Goal: Use online tool/utility: Utilize a website feature to perform a specific function

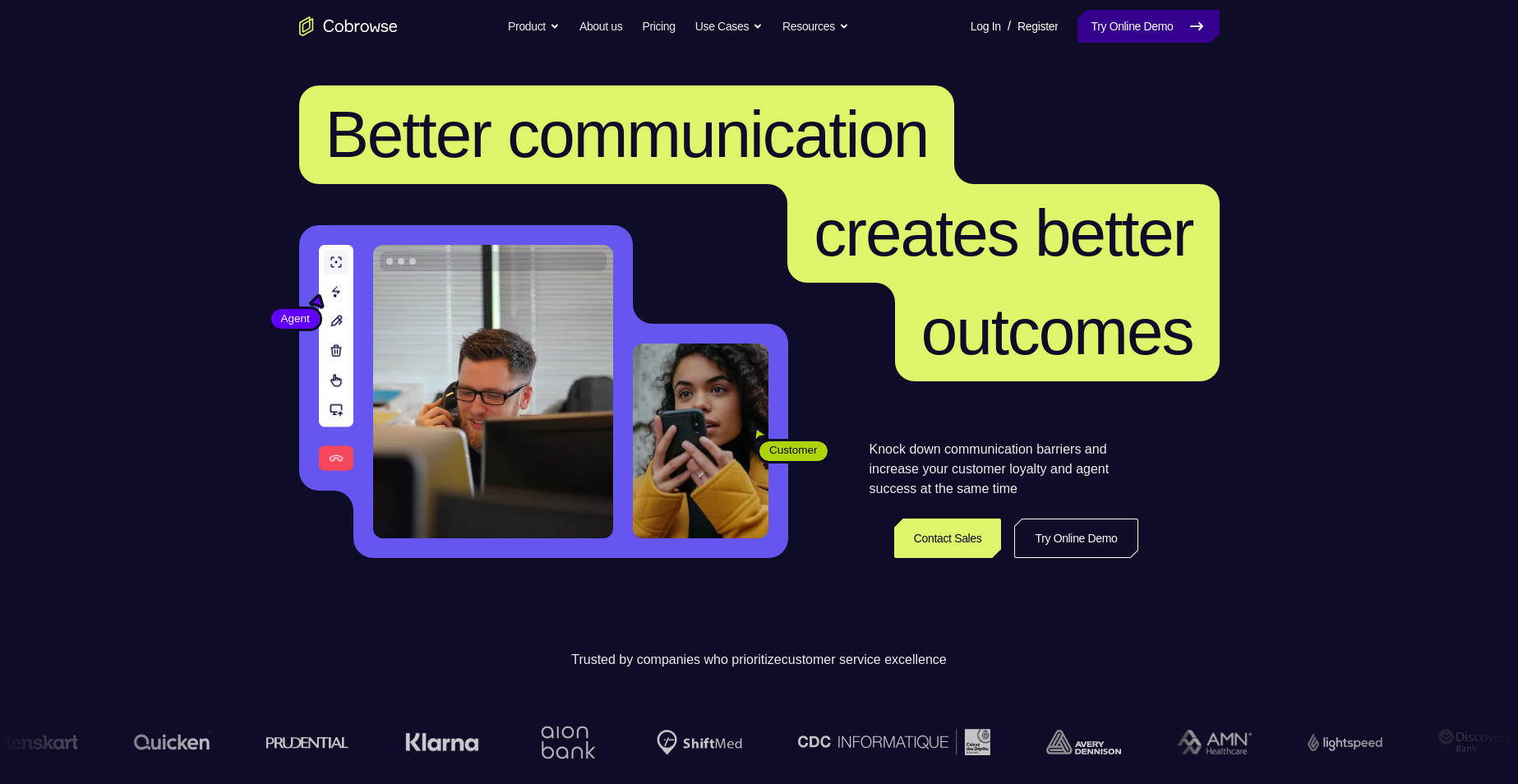
click at [1194, 22] on icon at bounding box center [1196, 25] width 20 height 20
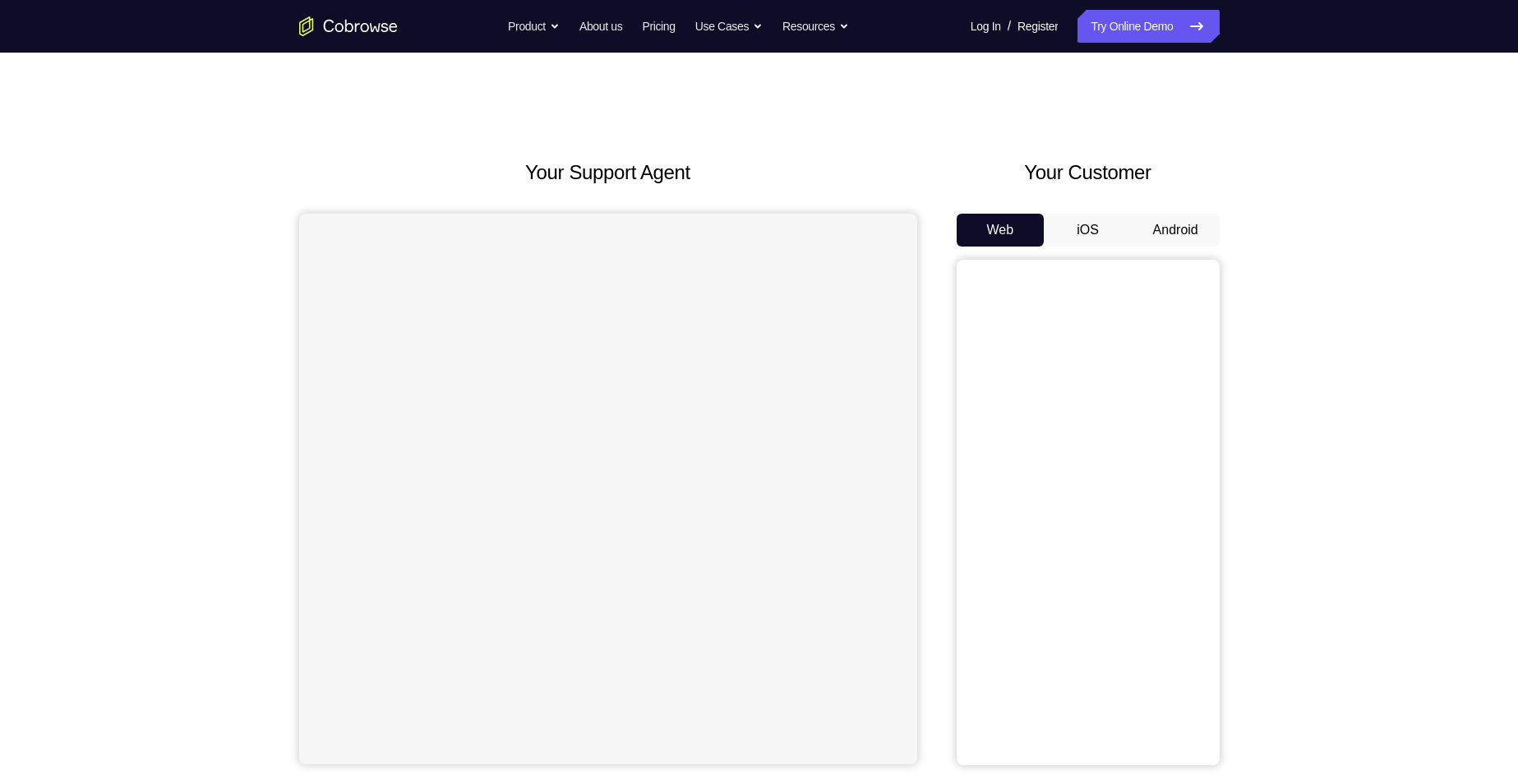
click at [1183, 228] on button "Android" at bounding box center [1176, 229] width 88 height 33
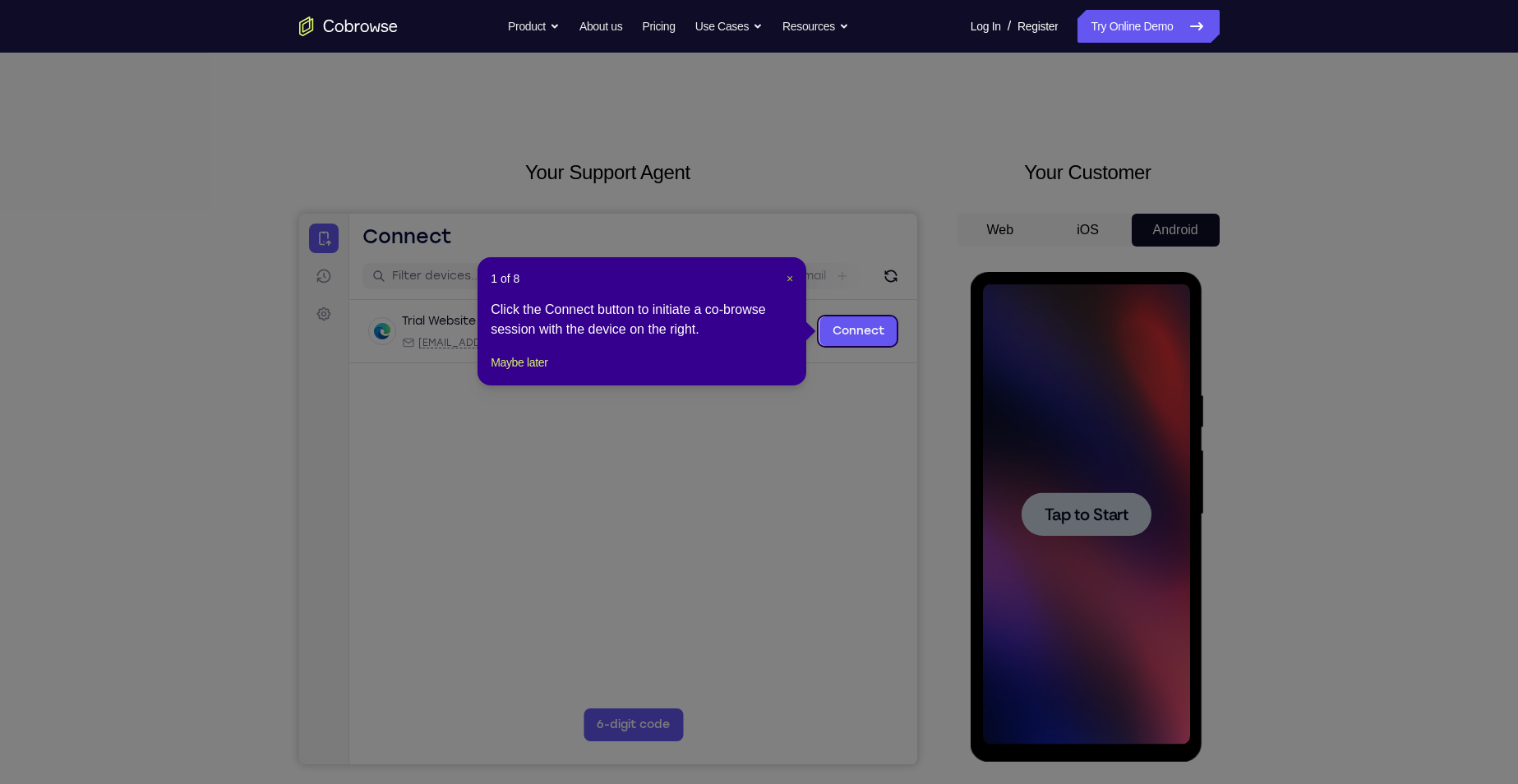
click at [788, 283] on span "×" at bounding box center [789, 279] width 7 height 13
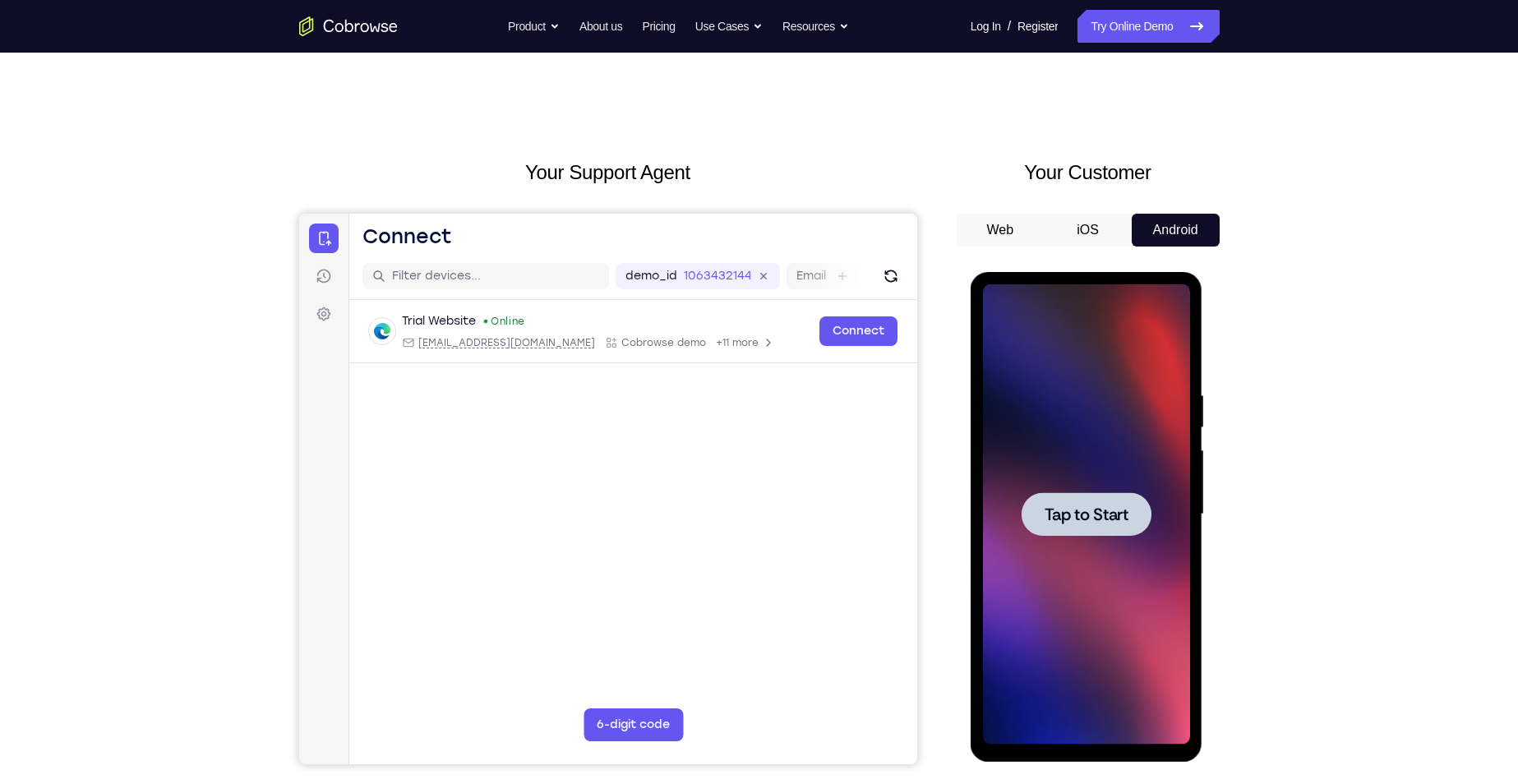
click at [1144, 520] on div at bounding box center [1086, 514] width 130 height 43
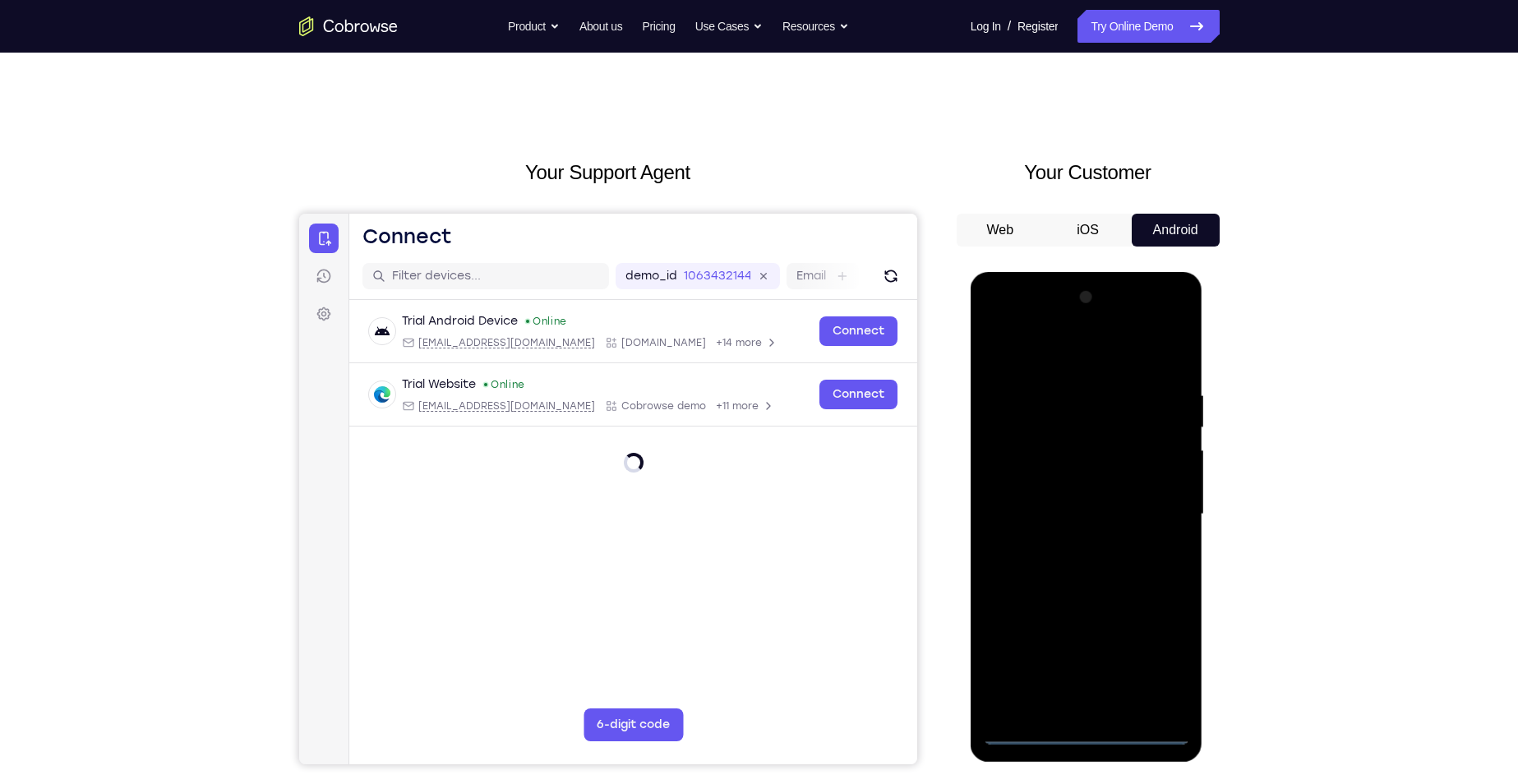
click at [1088, 737] on div at bounding box center [1086, 515] width 207 height 460
click at [1155, 653] on div at bounding box center [1086, 515] width 207 height 460
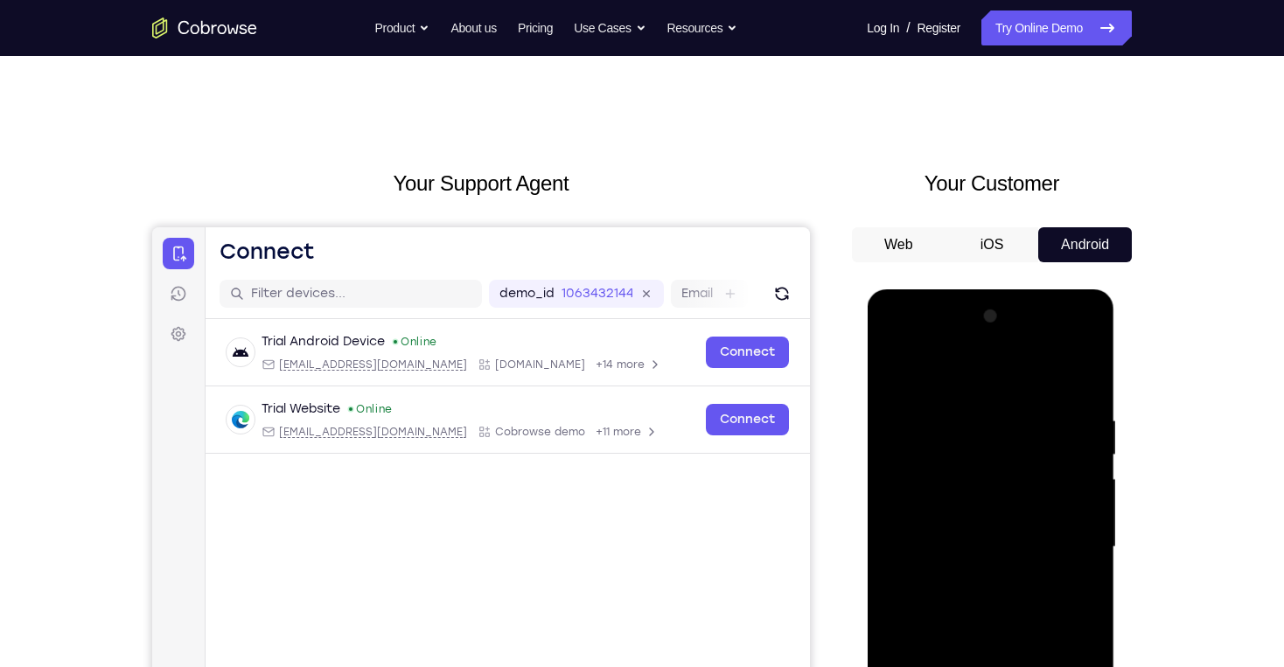
drag, startPoint x: 1113, startPoint y: 504, endPoint x: 1040, endPoint y: 420, distance: 111.0
drag, startPoint x: 1239, startPoint y: 434, endPoint x: 1226, endPoint y: 323, distance: 111.8
click at [1214, 366] on div "Your Support Agent Your Customer Web iOS Android Next Steps We’d be happy to gi…" at bounding box center [642, 633] width 1284 height 1154
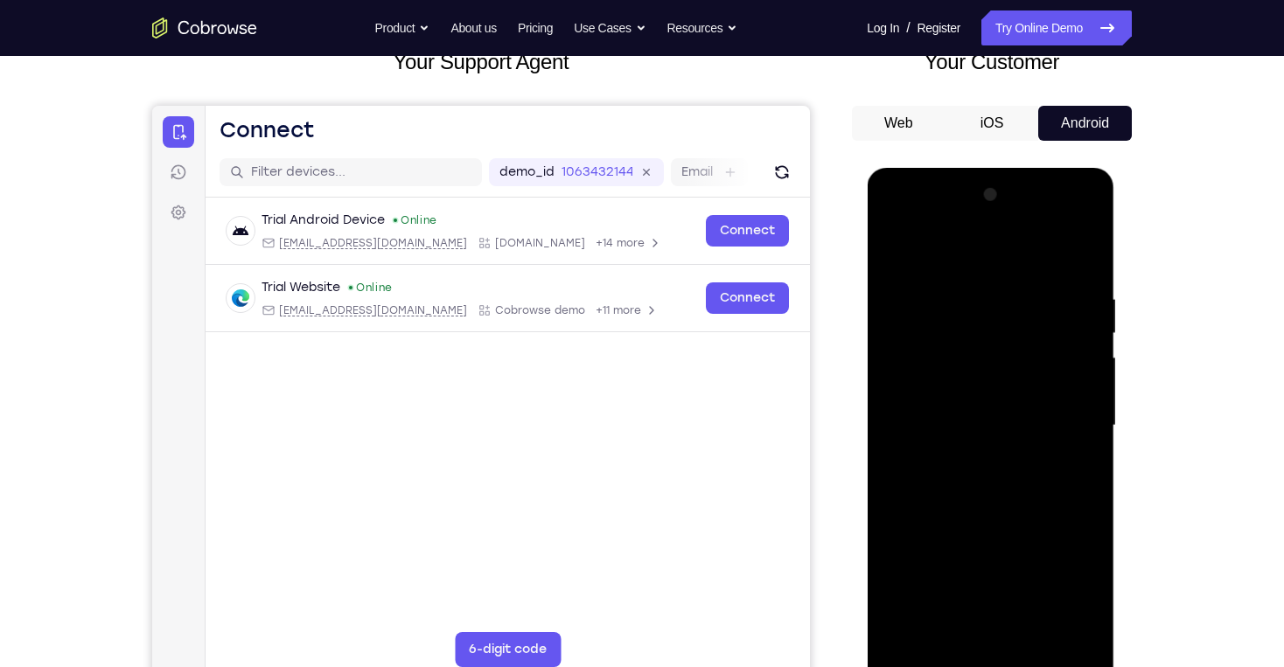
scroll to position [140, 0]
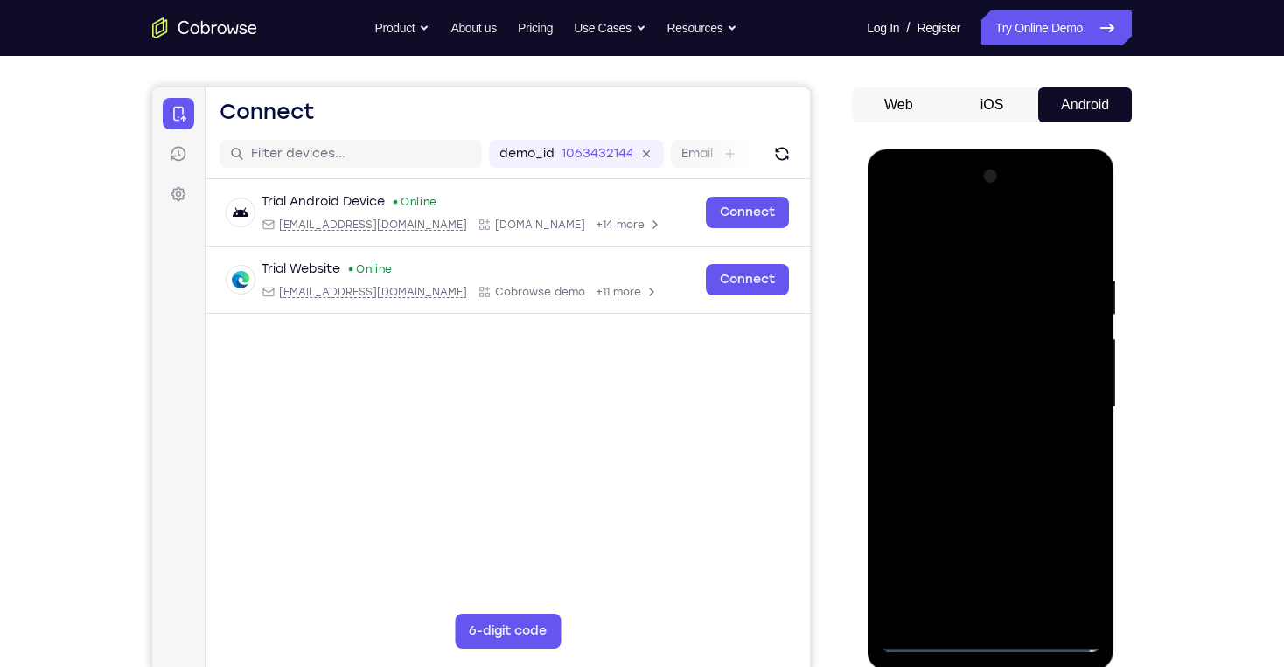
click at [911, 206] on div at bounding box center [990, 408] width 220 height 490
click at [1063, 399] on div at bounding box center [990, 408] width 220 height 490
click at [968, 613] on div at bounding box center [990, 408] width 220 height 490
click at [1010, 616] on div at bounding box center [990, 408] width 220 height 490
click at [930, 640] on div at bounding box center [990, 408] width 220 height 490
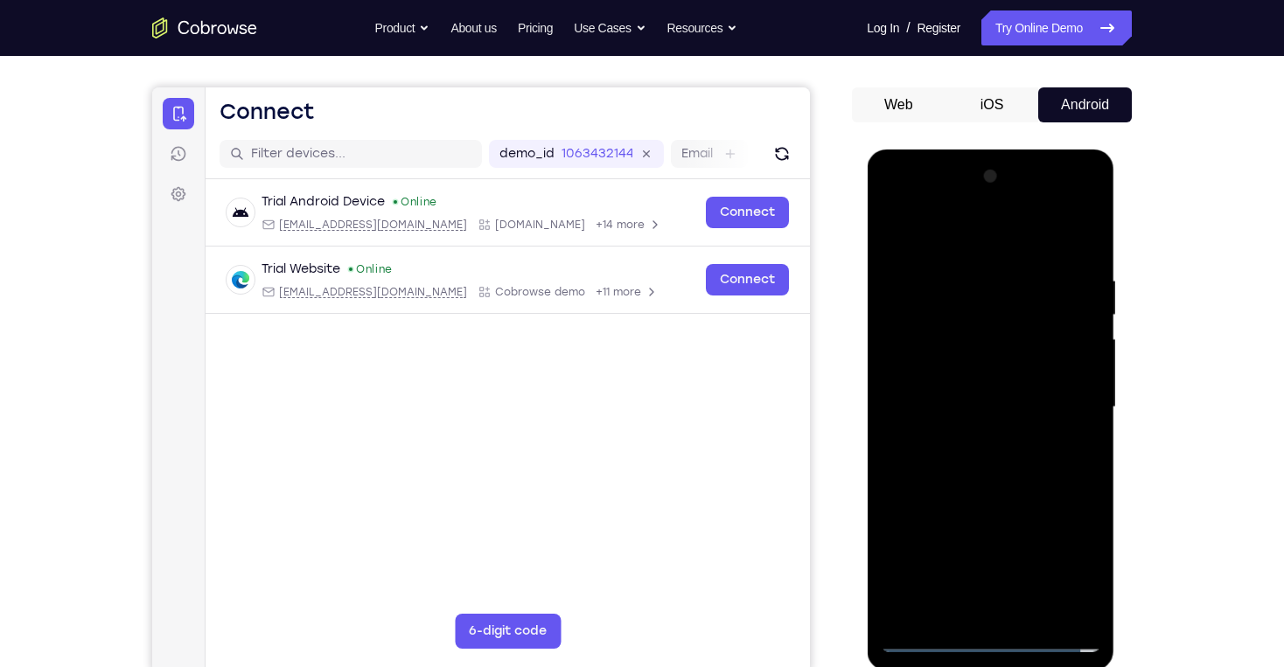
click at [1007, 614] on div at bounding box center [990, 408] width 220 height 490
click at [939, 384] on div at bounding box center [990, 408] width 220 height 490
click at [949, 364] on div at bounding box center [990, 408] width 220 height 490
click at [965, 399] on div at bounding box center [990, 408] width 220 height 490
click at [967, 280] on div at bounding box center [990, 408] width 220 height 490
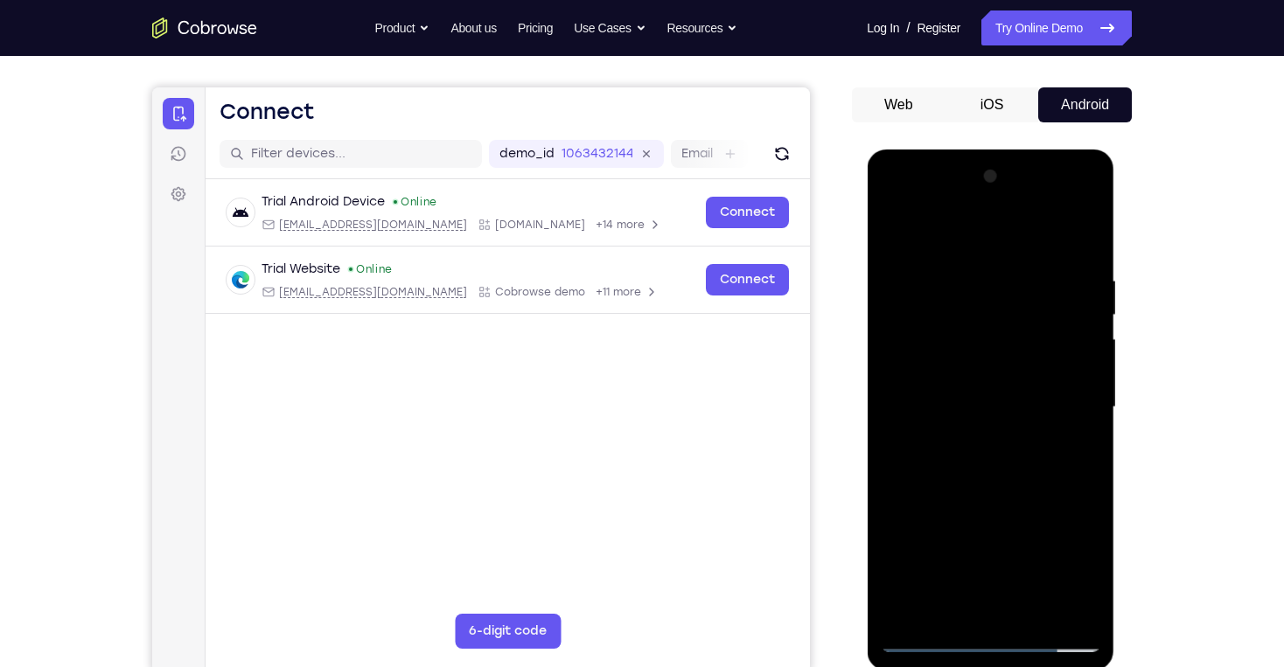
click at [996, 490] on div at bounding box center [990, 408] width 220 height 490
click at [963, 271] on div at bounding box center [990, 408] width 220 height 490
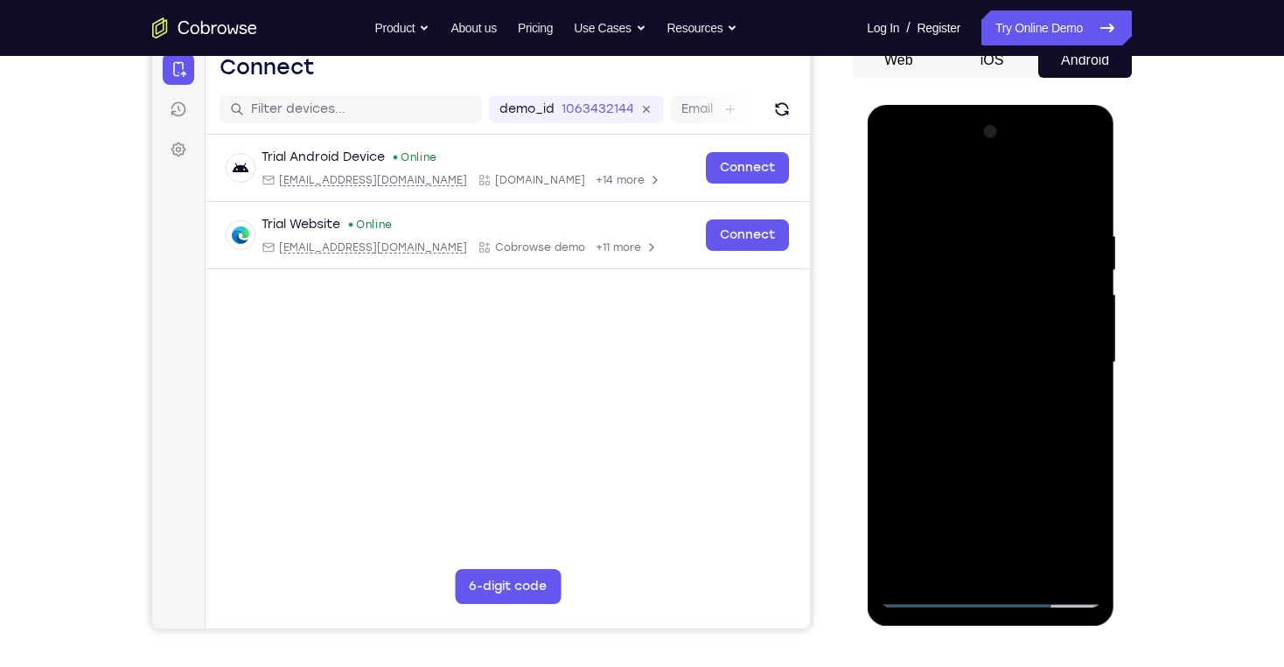
scroll to position [210, 0]
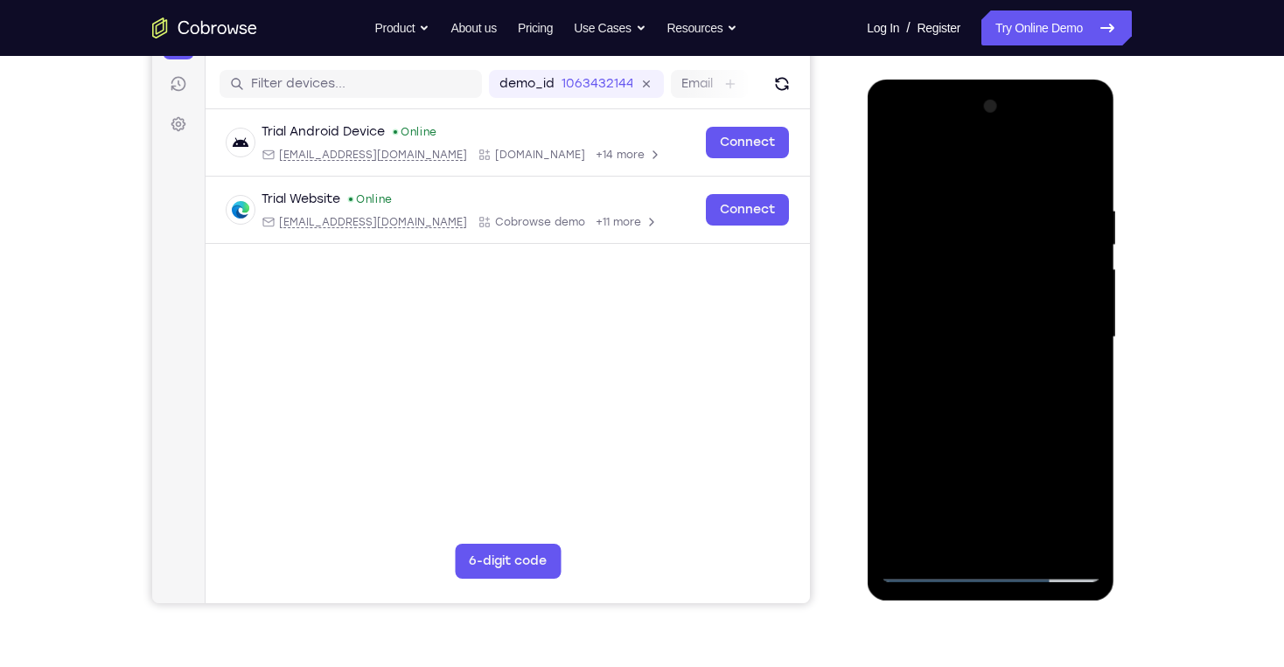
click at [1031, 543] on div at bounding box center [990, 338] width 220 height 490
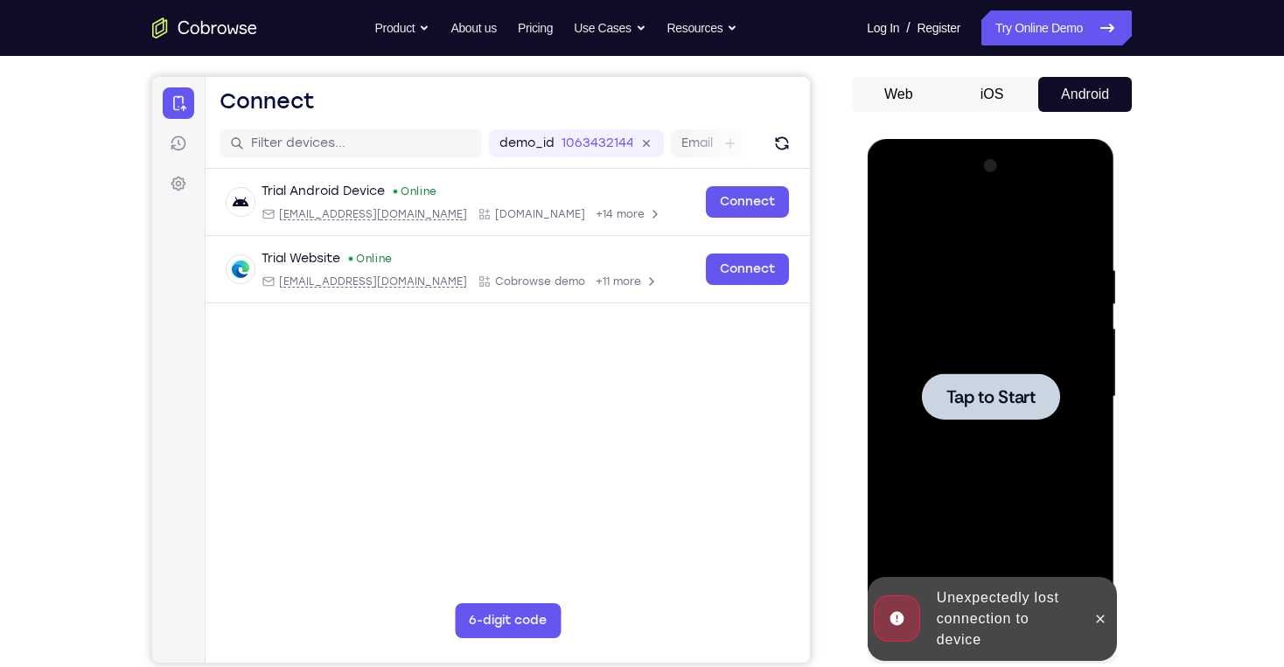
scroll to position [70, 0]
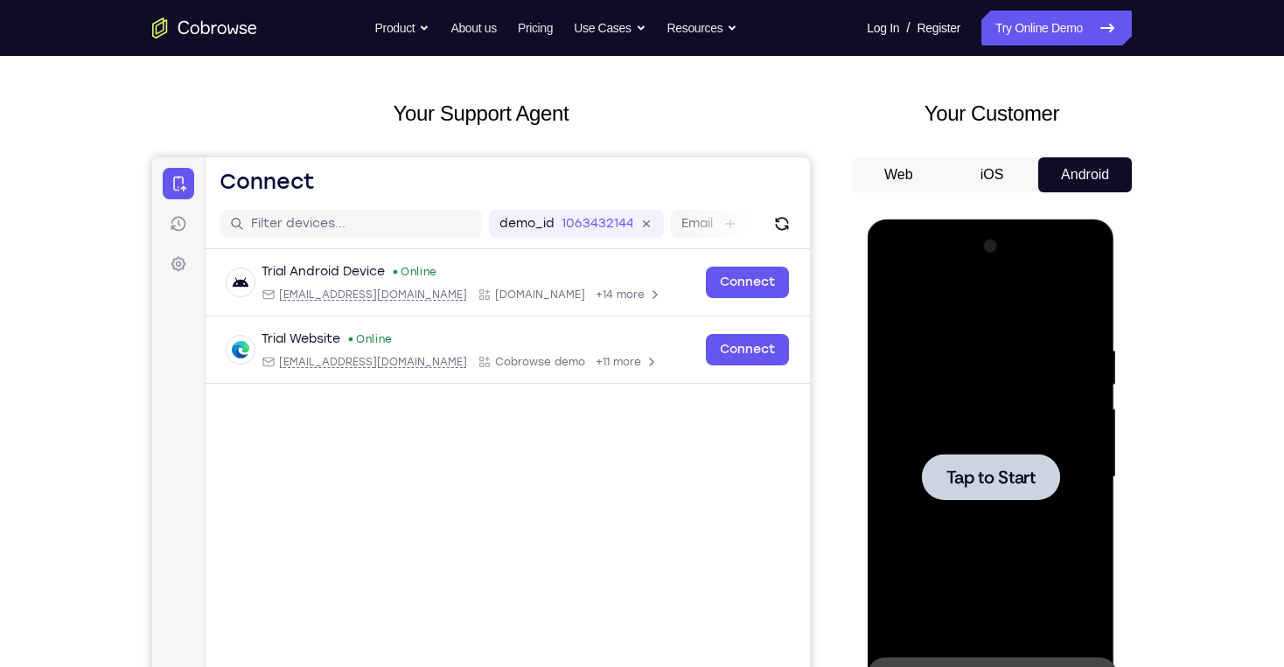
click at [1034, 479] on span "Tap to Start" at bounding box center [990, 477] width 89 height 17
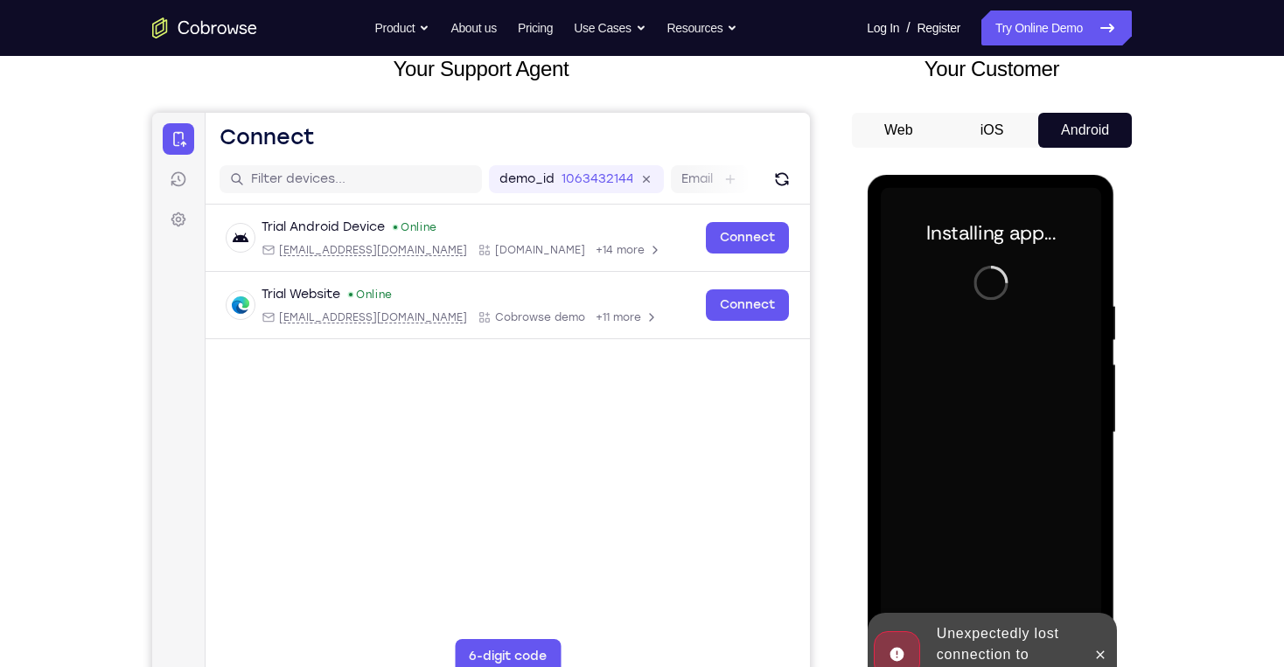
scroll to position [140, 0]
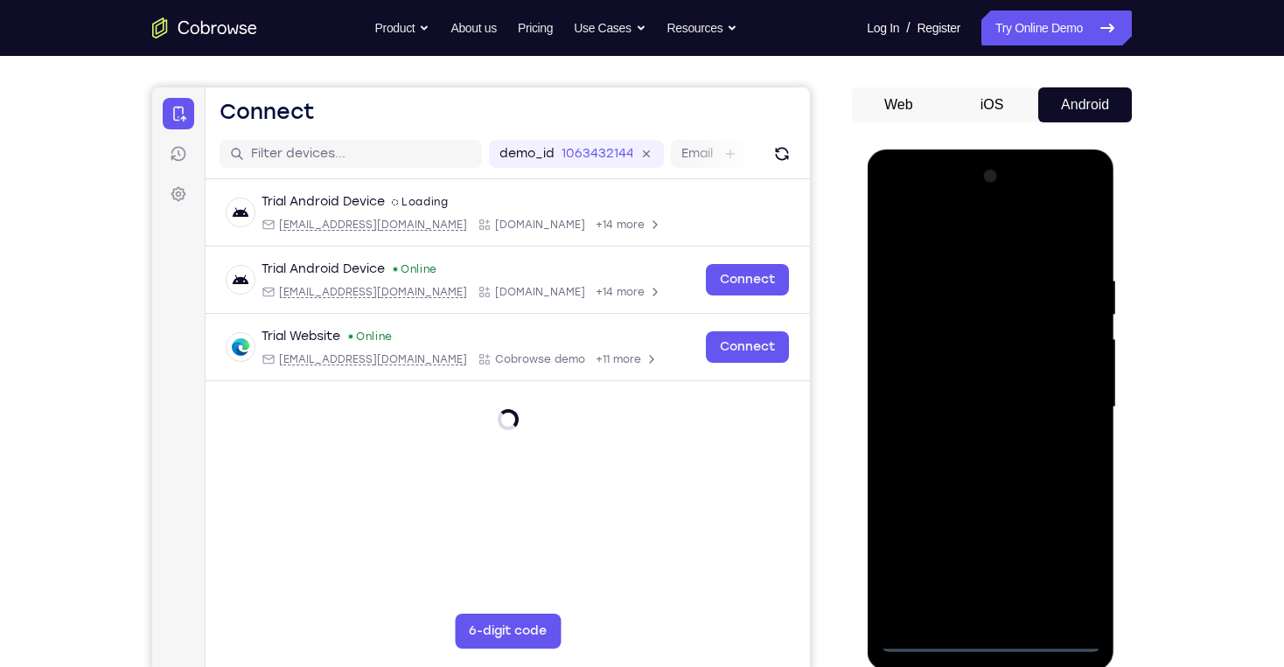
click at [989, 638] on div at bounding box center [990, 408] width 220 height 490
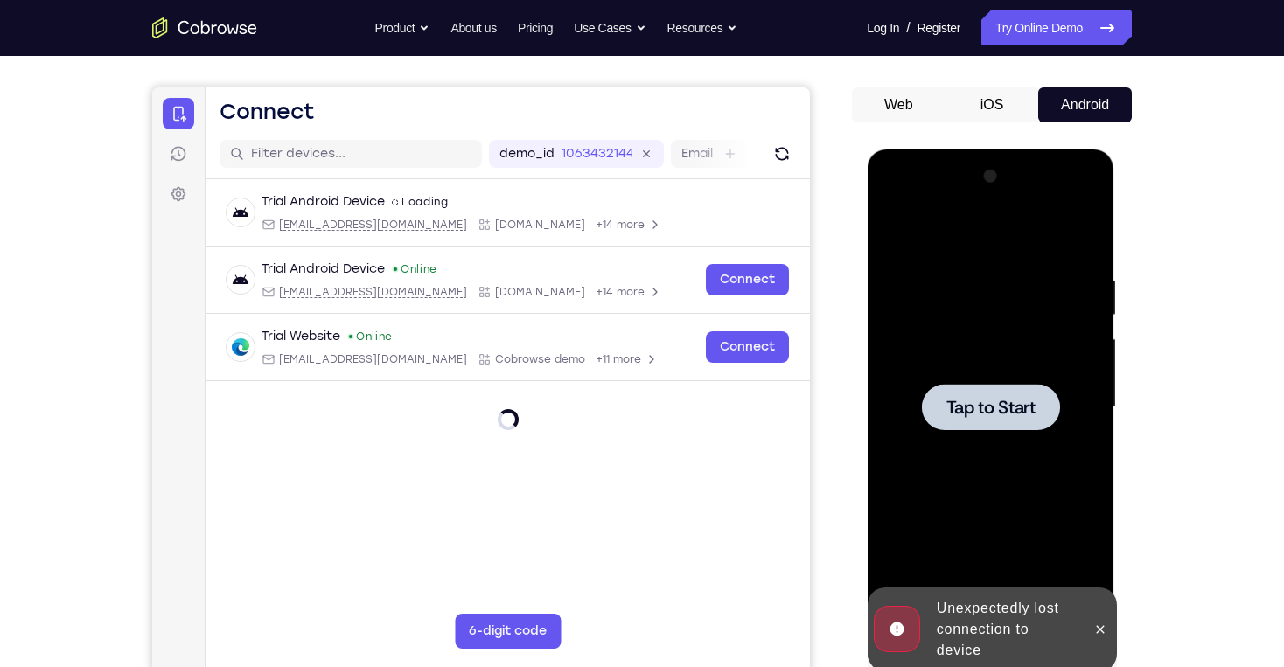
click at [978, 394] on div at bounding box center [990, 407] width 138 height 46
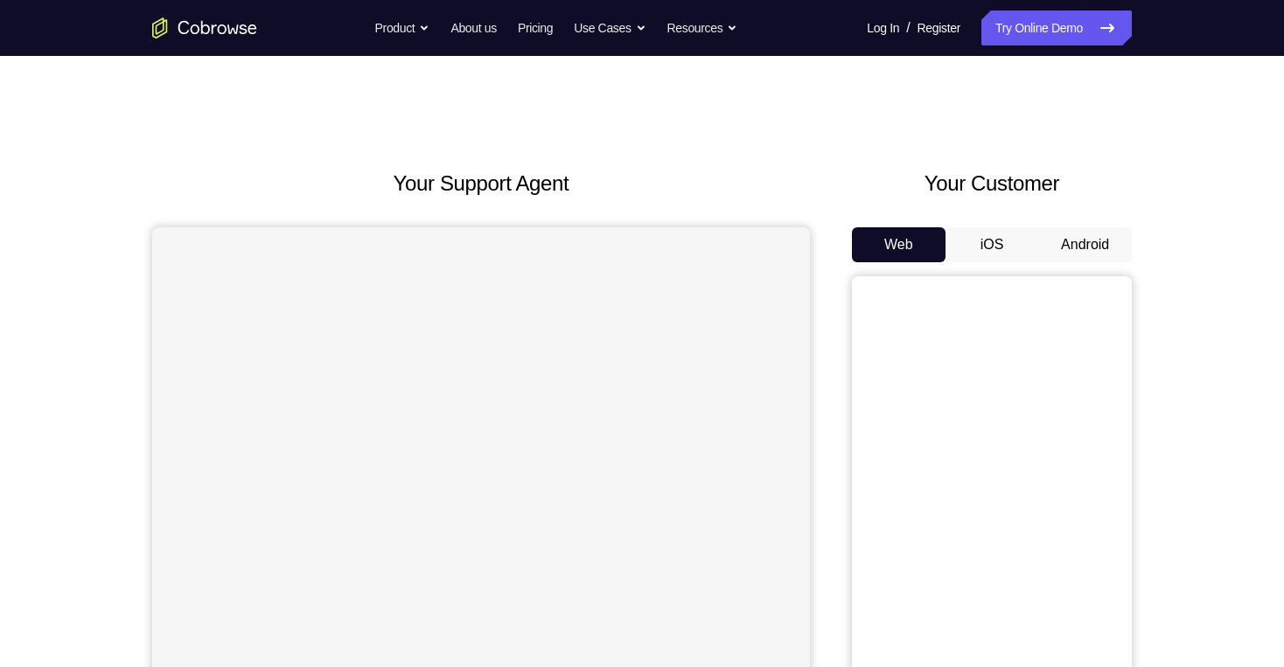
click at [1084, 248] on button "Android" at bounding box center [1085, 244] width 94 height 35
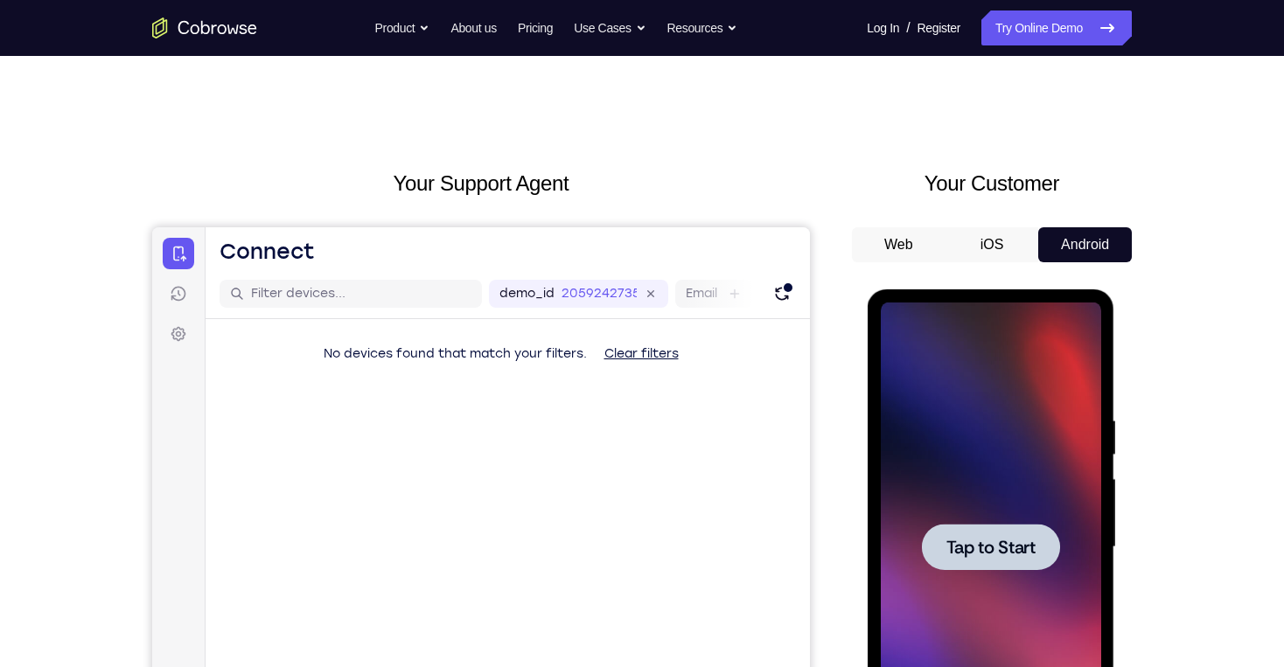
click at [940, 545] on div at bounding box center [990, 547] width 138 height 46
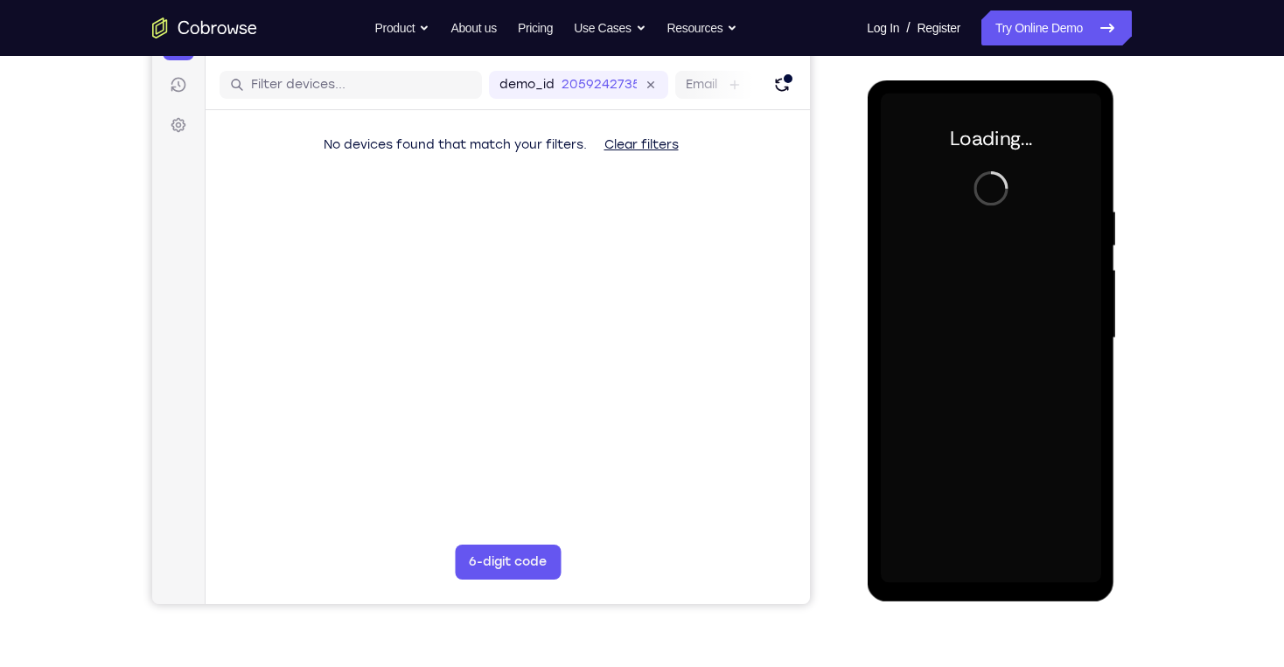
scroll to position [210, 0]
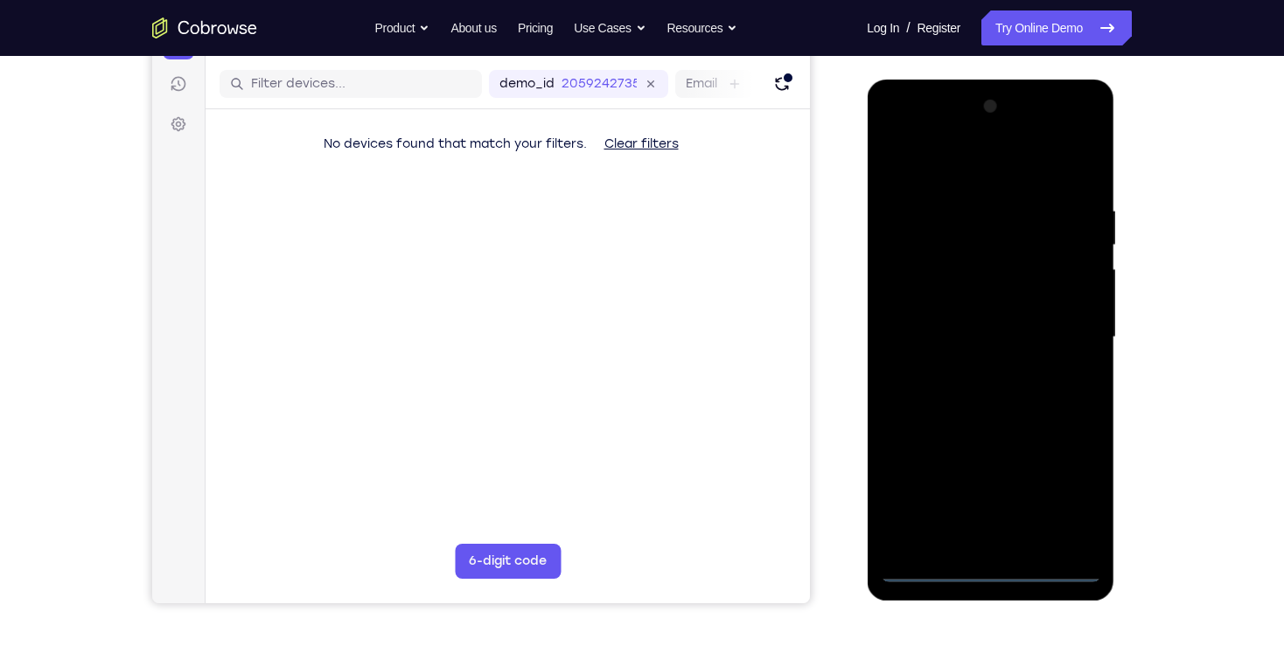
click at [994, 563] on div at bounding box center [990, 338] width 220 height 490
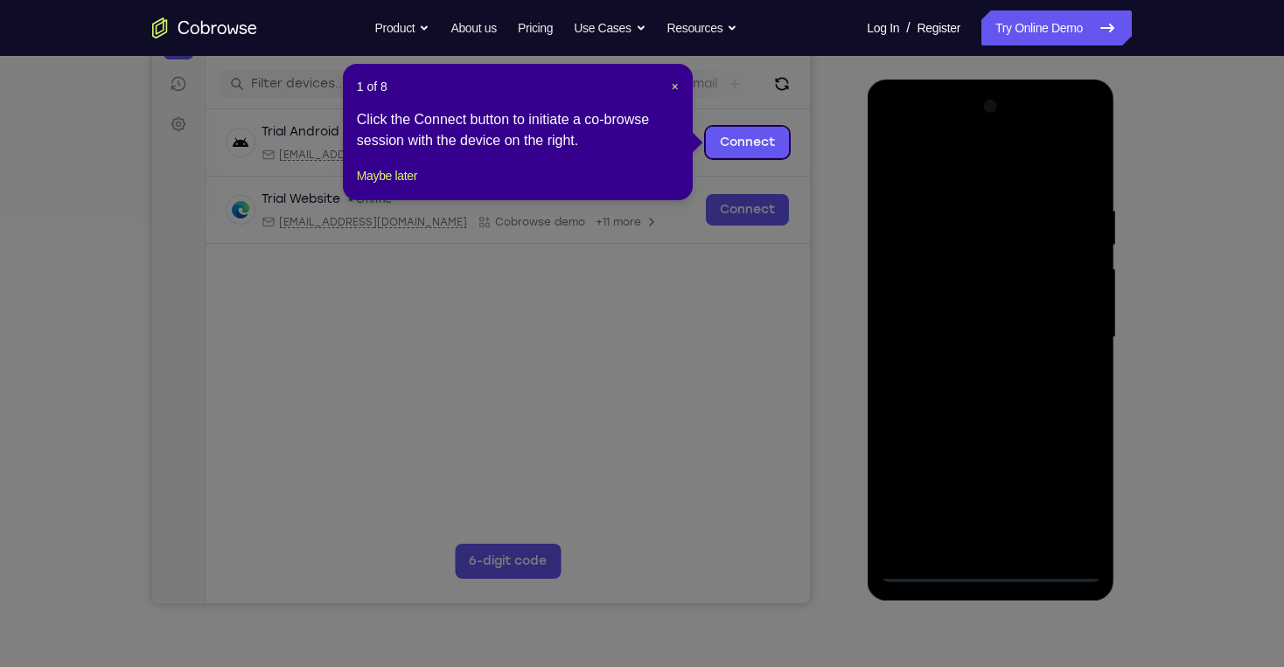
click at [681, 84] on div "1 of 8 × Click the Connect button to initiate a co-browse session with the devi…" at bounding box center [518, 132] width 350 height 136
click at [672, 87] on span "×" at bounding box center [675, 87] width 7 height 14
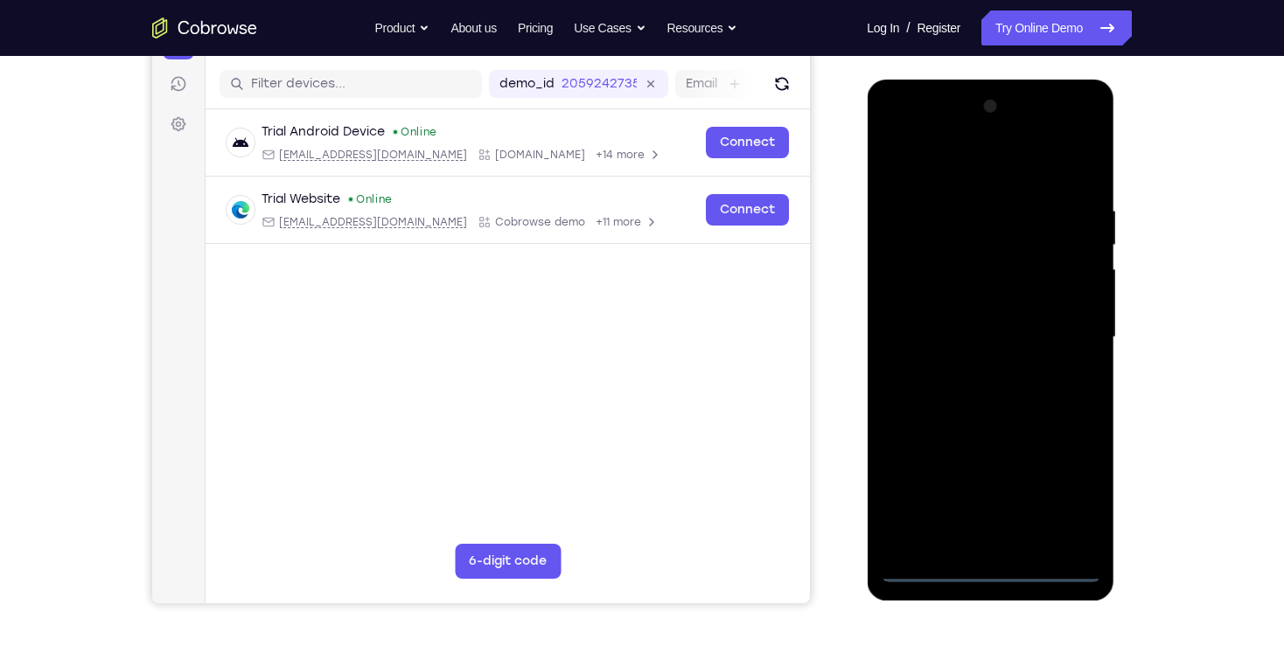
click at [999, 570] on div at bounding box center [990, 338] width 220 height 490
click at [1059, 493] on div at bounding box center [990, 338] width 220 height 490
click at [898, 134] on div at bounding box center [990, 338] width 220 height 490
click at [1063, 326] on div at bounding box center [990, 338] width 220 height 490
click at [975, 367] on div at bounding box center [990, 338] width 220 height 490
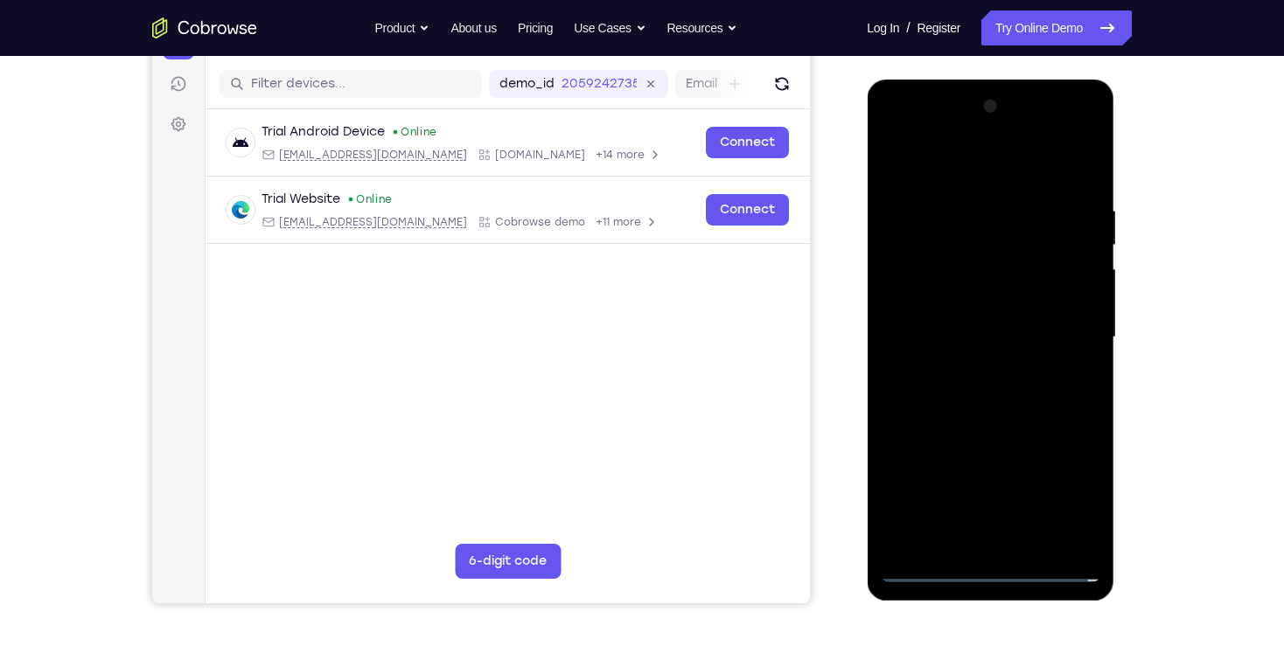
click at [979, 332] on div at bounding box center [990, 338] width 220 height 490
click at [981, 326] on div at bounding box center [990, 338] width 220 height 490
click at [1011, 368] on div at bounding box center [990, 338] width 220 height 490
click at [985, 362] on div at bounding box center [990, 338] width 220 height 490
click at [1013, 315] on div at bounding box center [990, 338] width 220 height 490
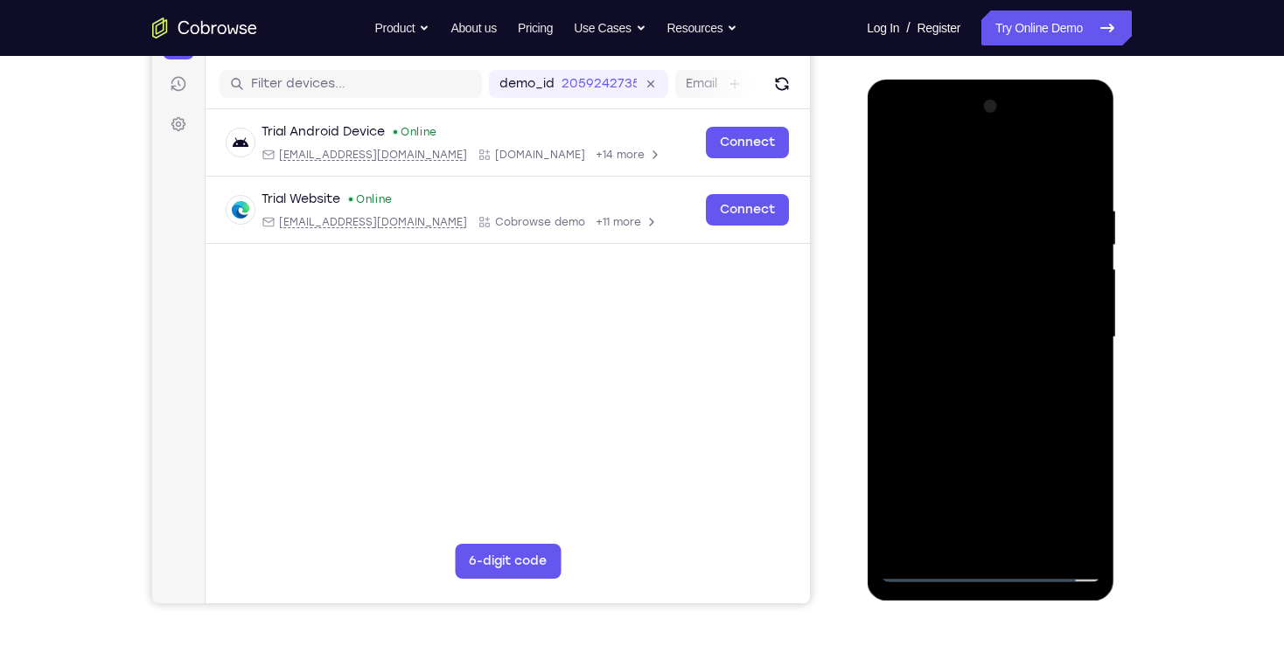
click at [1014, 256] on div at bounding box center [990, 338] width 220 height 490
click at [954, 336] on div at bounding box center [990, 338] width 220 height 490
click at [1019, 392] on div at bounding box center [990, 338] width 220 height 490
click at [1080, 179] on div at bounding box center [990, 338] width 220 height 490
click at [1031, 535] on div at bounding box center [990, 338] width 220 height 490
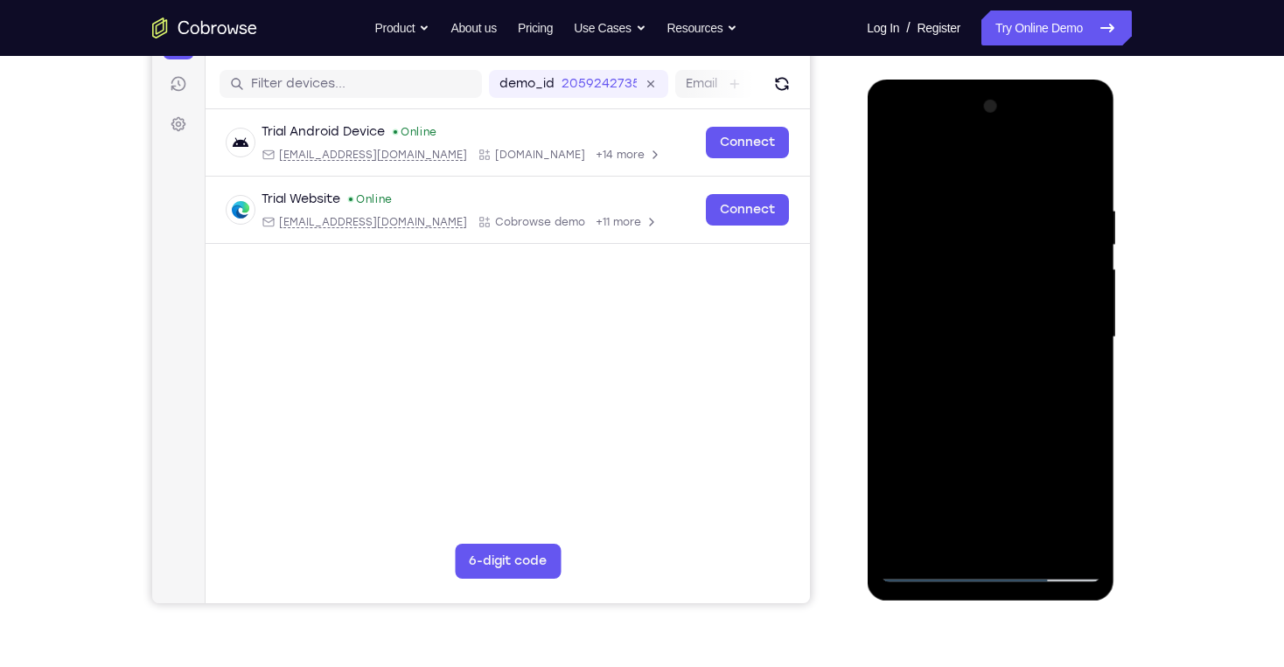
click at [1000, 424] on div at bounding box center [990, 338] width 220 height 490
click at [974, 353] on div at bounding box center [990, 338] width 220 height 490
click at [899, 164] on div at bounding box center [990, 338] width 220 height 490
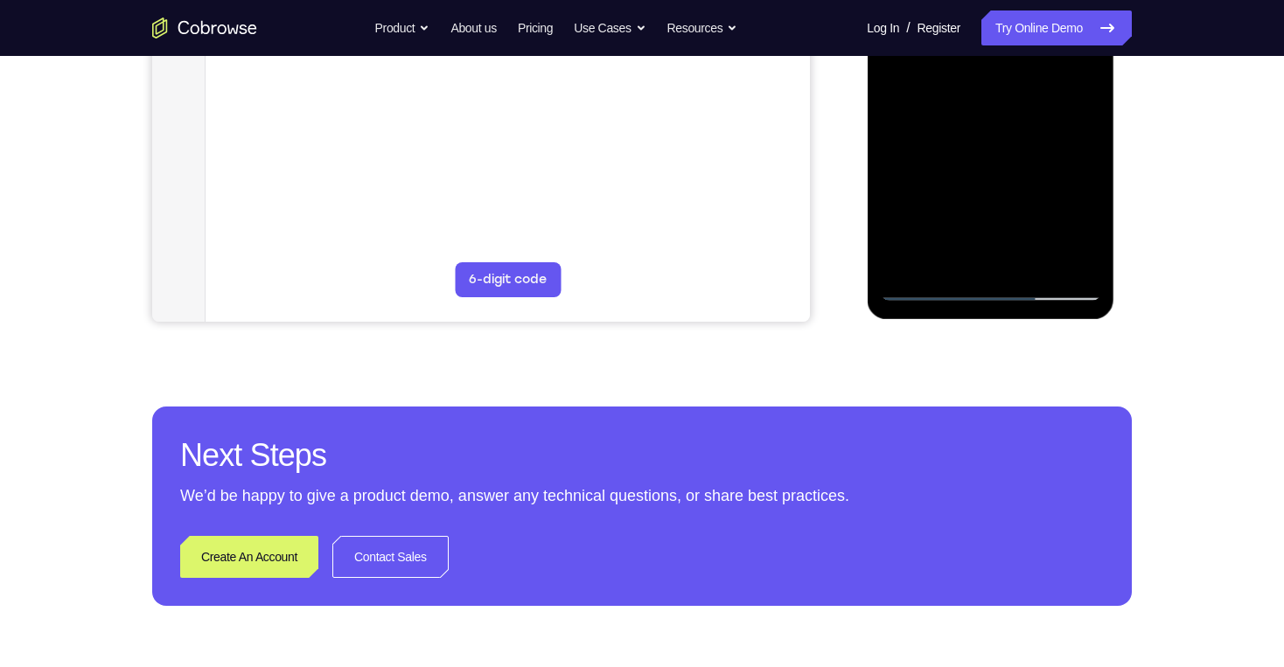
scroll to position [490, 0]
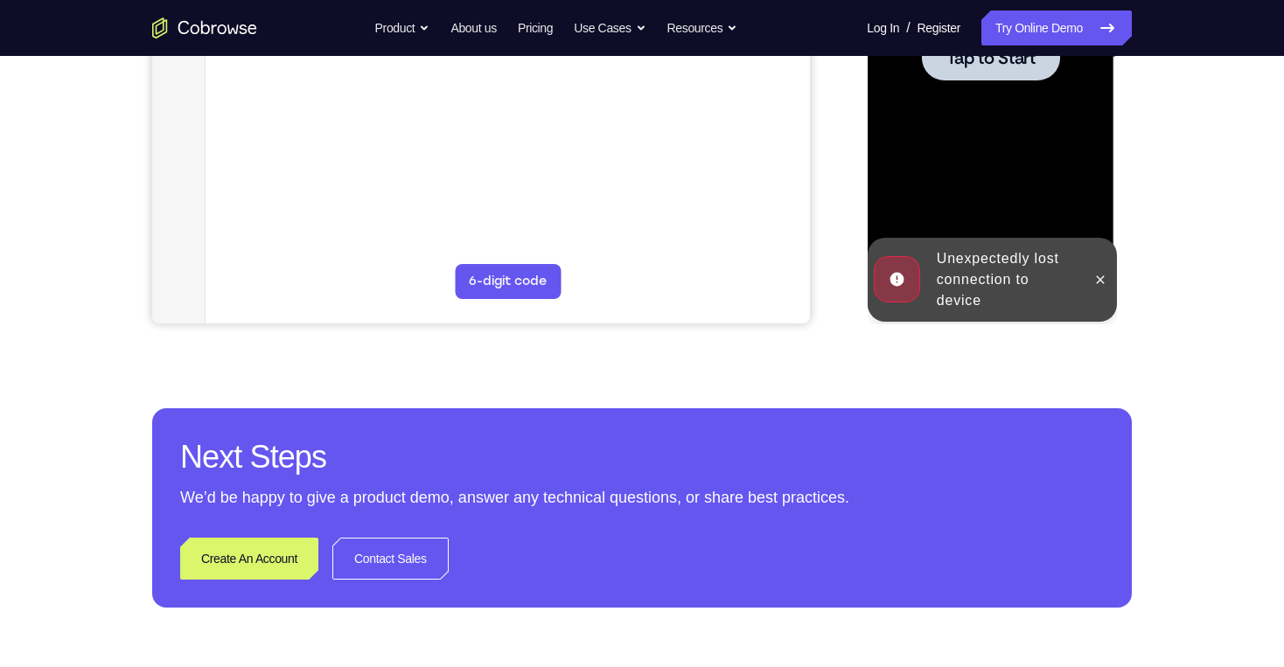
click at [1001, 173] on div at bounding box center [990, 58] width 220 height 490
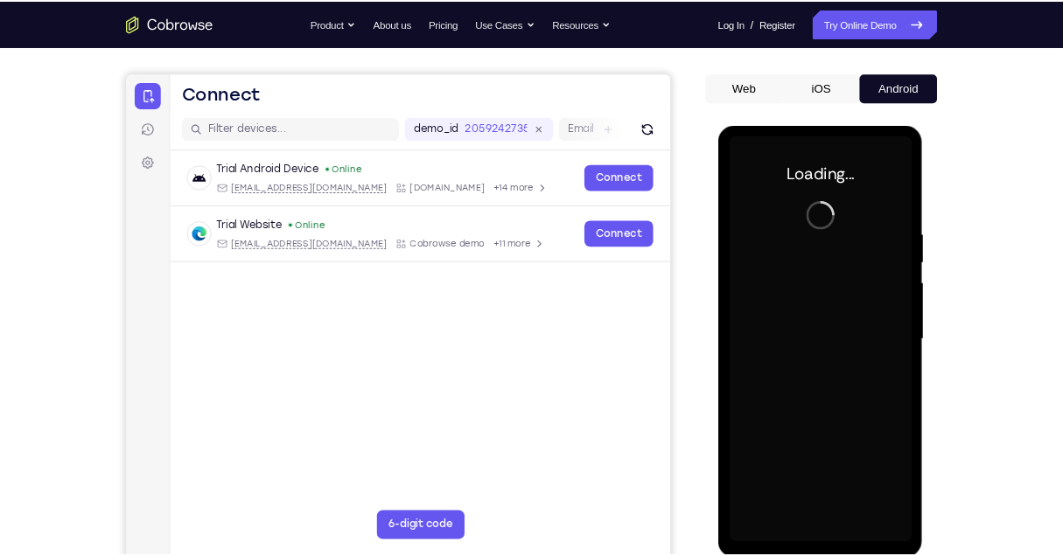
scroll to position [140, 0]
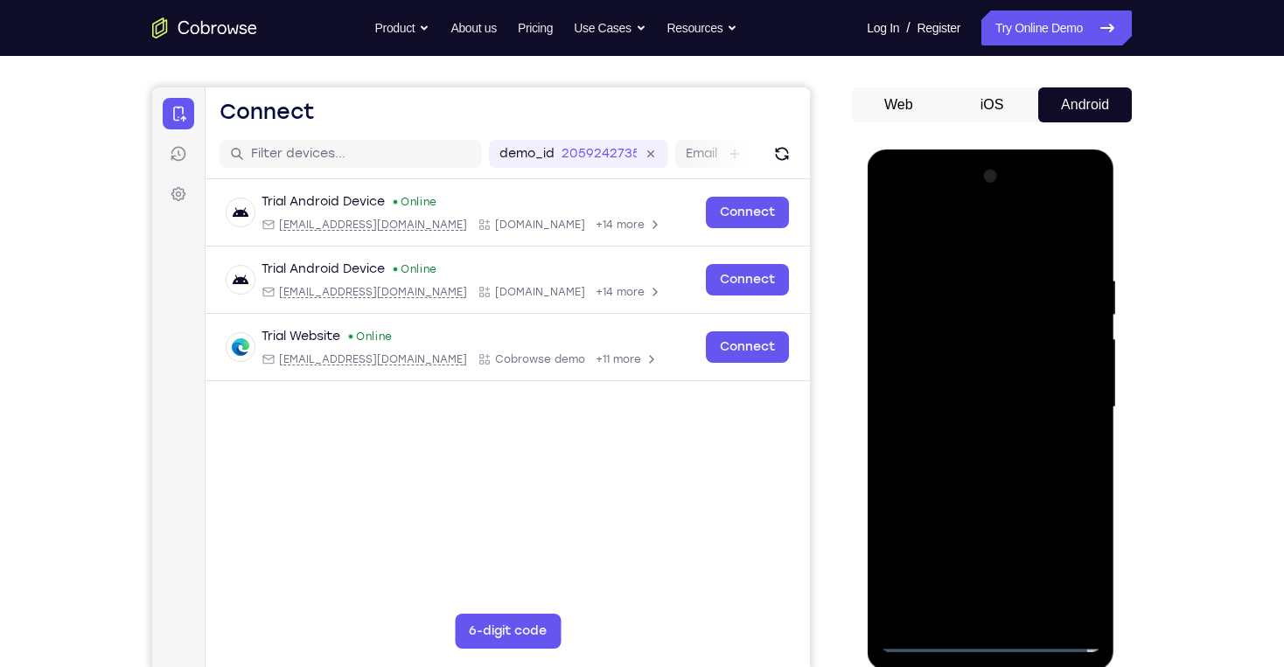
click at [997, 639] on div at bounding box center [990, 408] width 220 height 490
click at [1075, 559] on div at bounding box center [990, 408] width 220 height 490
click at [893, 204] on div at bounding box center [990, 408] width 220 height 490
click at [1066, 402] on div at bounding box center [990, 408] width 220 height 490
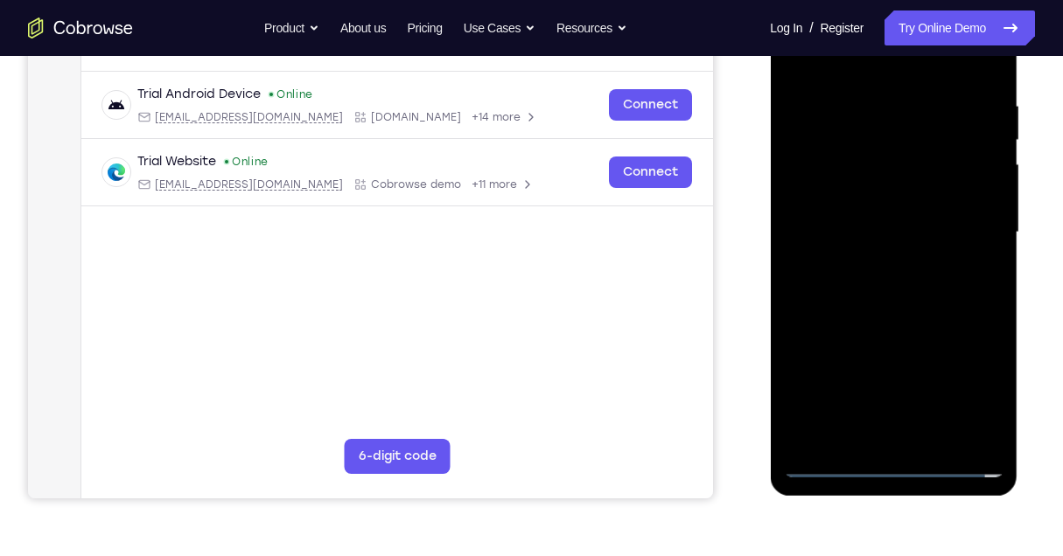
scroll to position [256, 0]
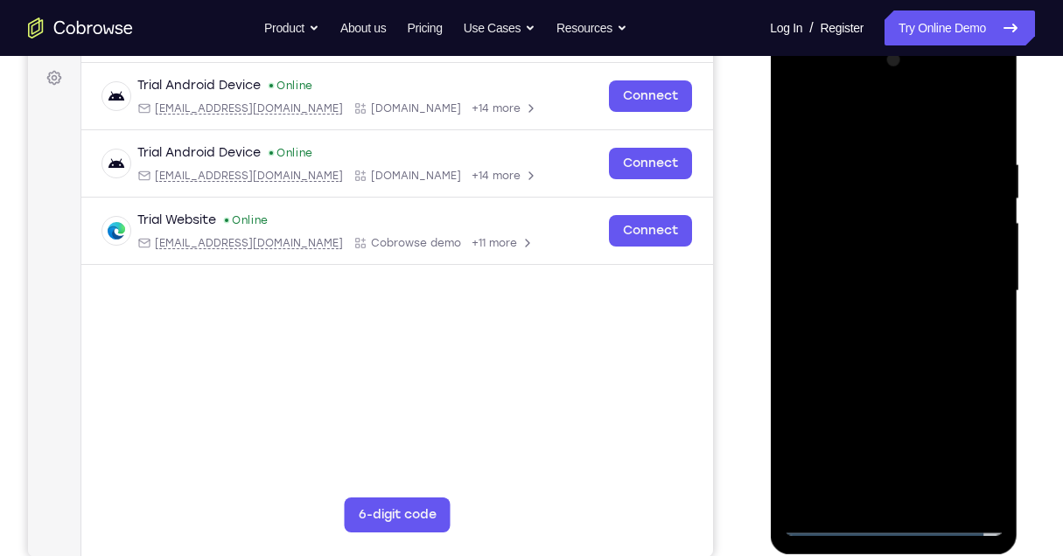
click at [876, 321] on div at bounding box center [893, 291] width 220 height 490
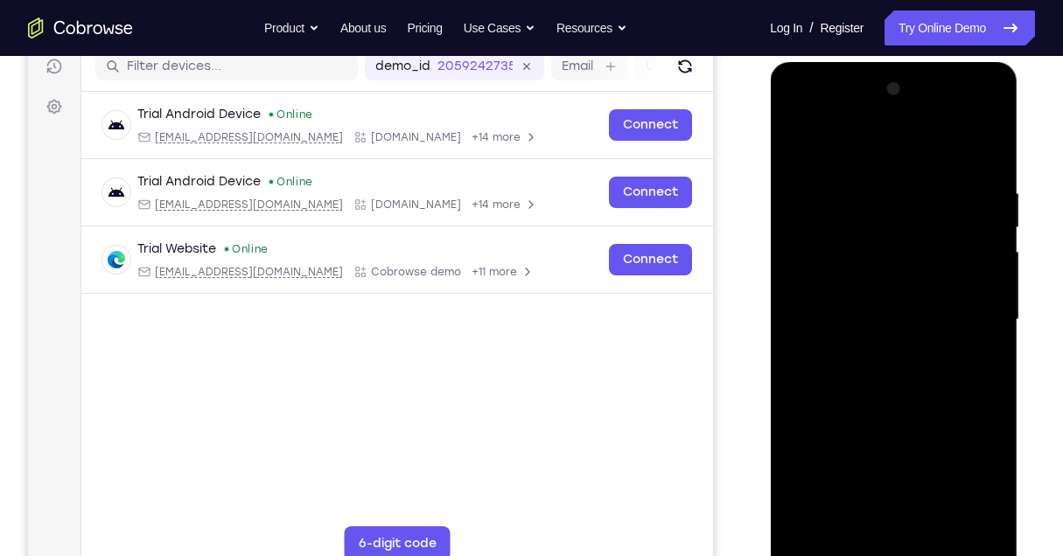
scroll to position [198, 0]
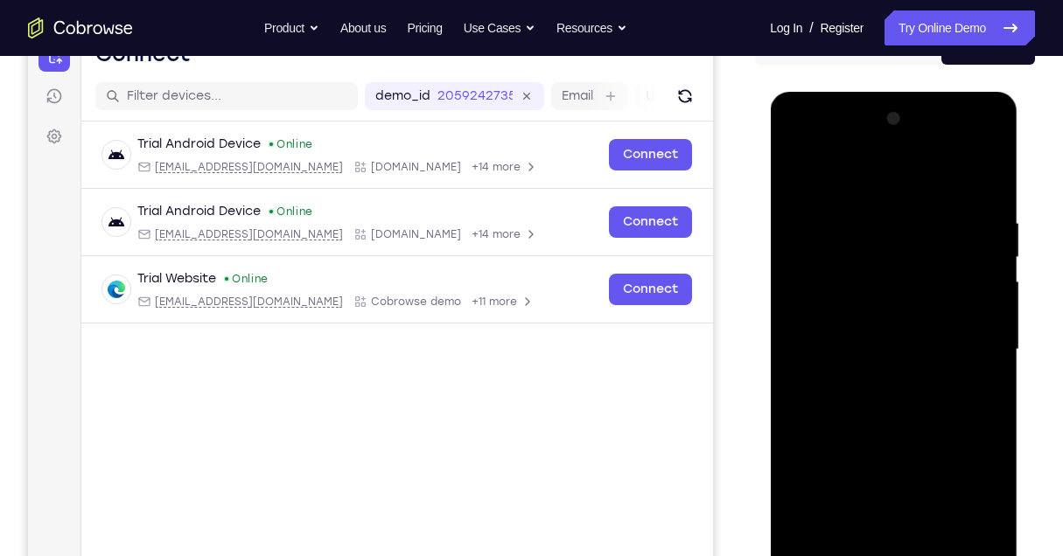
click at [864, 328] on div at bounding box center [893, 350] width 220 height 490
click at [863, 317] on div at bounding box center [893, 350] width 220 height 490
click at [865, 348] on div at bounding box center [893, 350] width 220 height 490
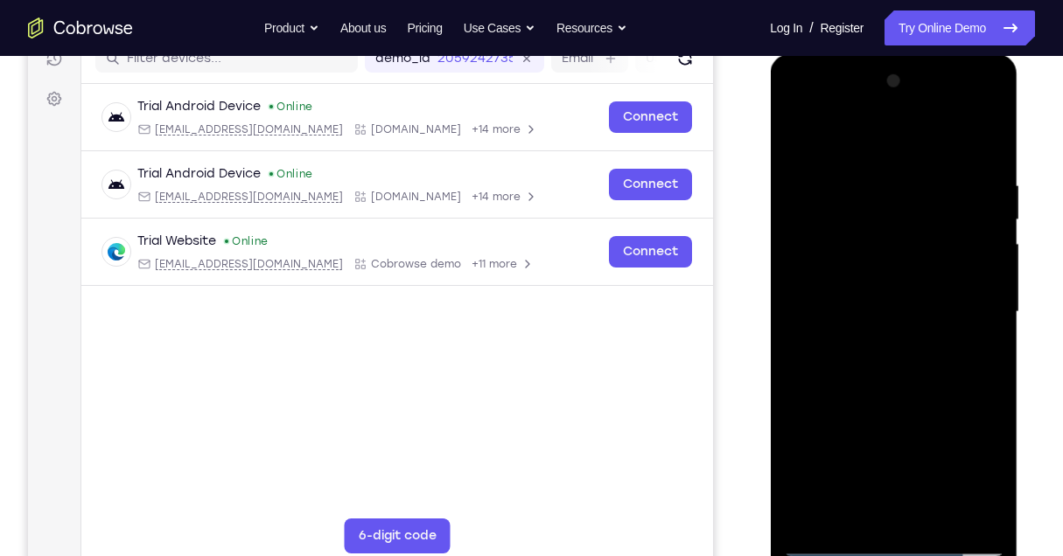
scroll to position [256, 0]
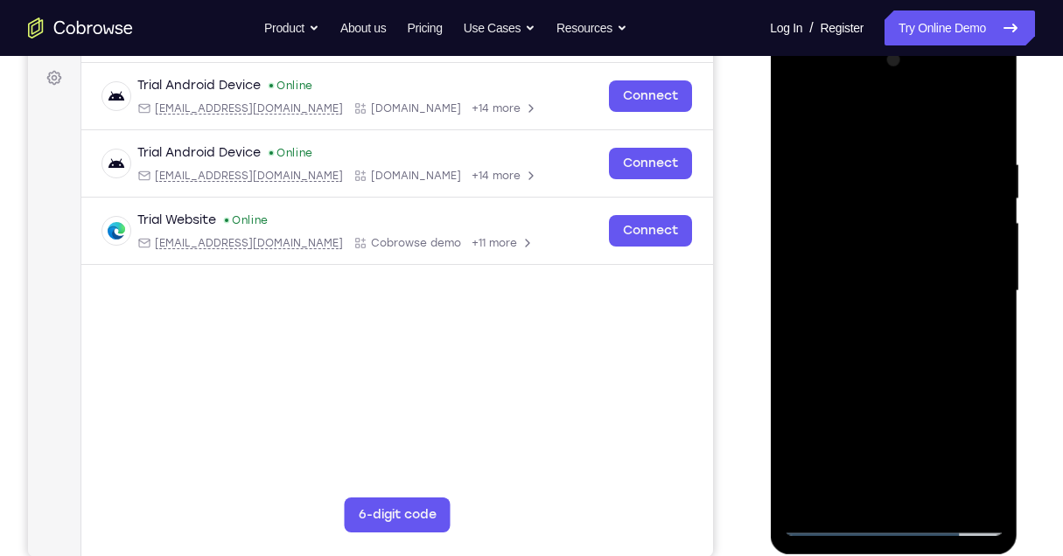
click at [935, 496] on div at bounding box center [893, 291] width 220 height 490
click at [920, 368] on div at bounding box center [893, 291] width 220 height 490
click at [935, 492] on div at bounding box center [893, 291] width 220 height 490
click at [895, 384] on div at bounding box center [893, 291] width 220 height 490
drag, startPoint x: 888, startPoint y: 429, endPoint x: 895, endPoint y: 330, distance: 99.1
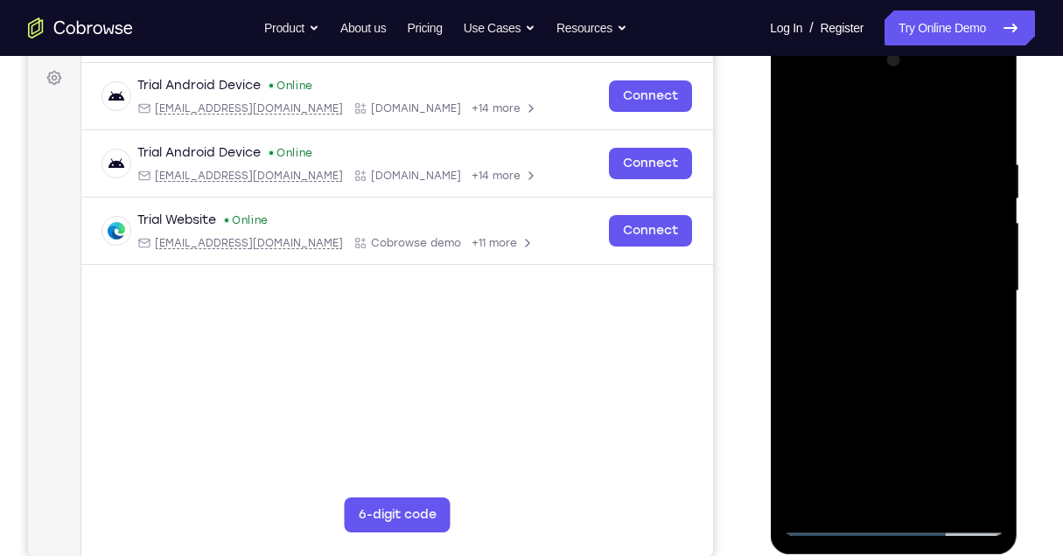
click at [895, 330] on div at bounding box center [893, 291] width 220 height 490
drag, startPoint x: 886, startPoint y: 440, endPoint x: 893, endPoint y: 337, distance: 103.5
click at [893, 337] on div at bounding box center [893, 291] width 220 height 490
drag, startPoint x: 903, startPoint y: 430, endPoint x: 887, endPoint y: 323, distance: 108.7
click at [887, 323] on div at bounding box center [893, 291] width 220 height 490
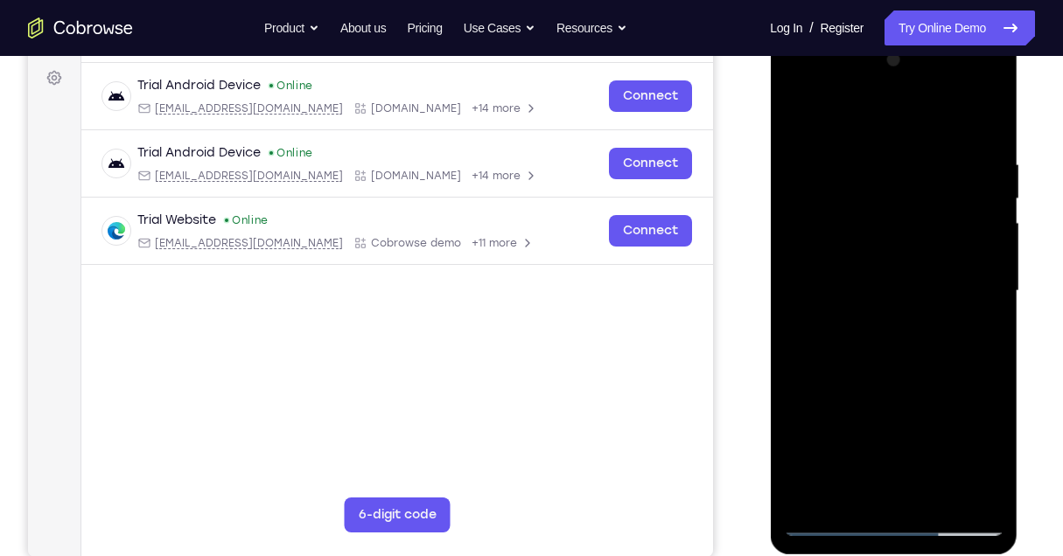
drag, startPoint x: 875, startPoint y: 456, endPoint x: 893, endPoint y: 323, distance: 134.2
click at [893, 323] on div at bounding box center [893, 291] width 220 height 490
click at [878, 305] on div at bounding box center [893, 291] width 220 height 490
click at [881, 491] on div at bounding box center [893, 291] width 220 height 490
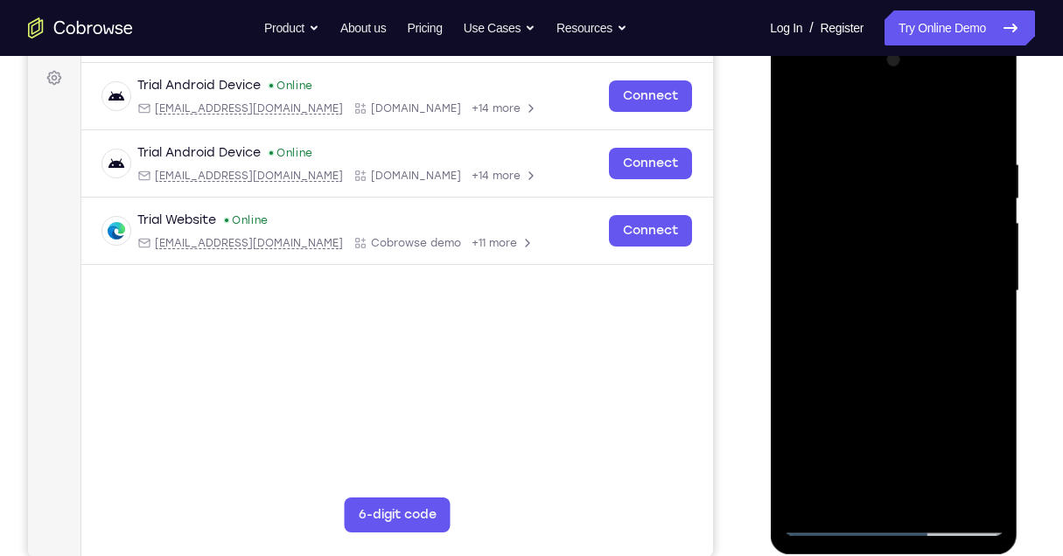
click at [881, 491] on div at bounding box center [893, 291] width 220 height 490
click at [980, 339] on div at bounding box center [893, 291] width 220 height 490
click at [975, 339] on div at bounding box center [893, 291] width 220 height 490
click at [822, 519] on div at bounding box center [893, 291] width 220 height 490
click at [826, 521] on div at bounding box center [893, 291] width 220 height 490
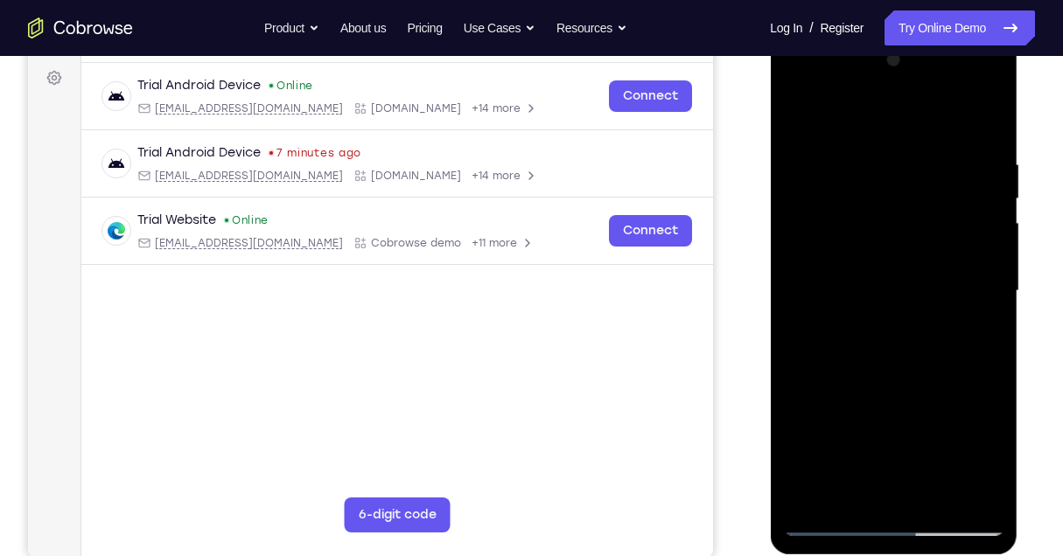
click at [804, 114] on div at bounding box center [893, 291] width 220 height 490
click at [936, 499] on div at bounding box center [893, 291] width 220 height 490
click at [878, 304] on div at bounding box center [893, 291] width 220 height 490
click at [790, 122] on div at bounding box center [893, 291] width 220 height 490
click at [800, 118] on div at bounding box center [893, 291] width 220 height 490
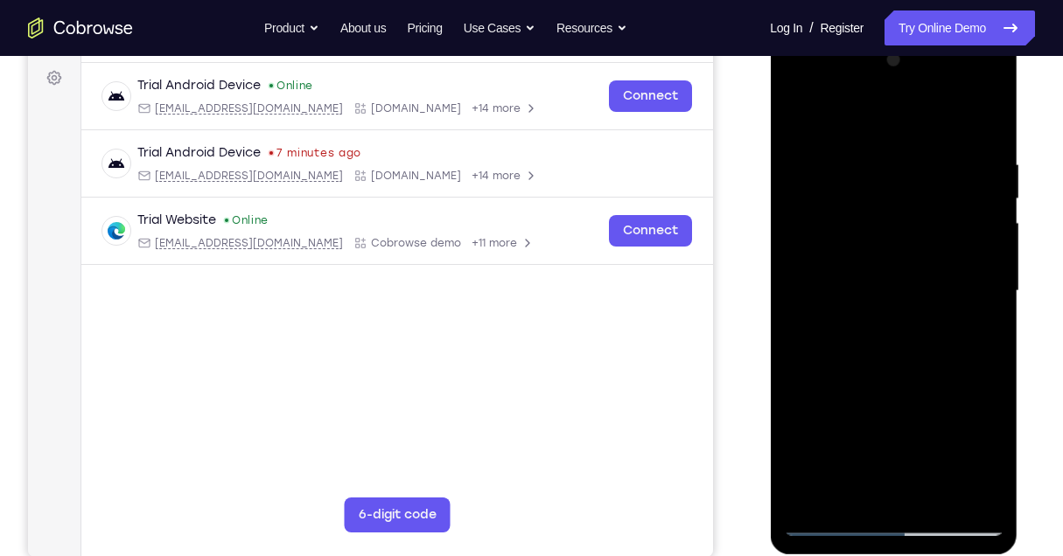
click at [865, 130] on div at bounding box center [893, 291] width 220 height 490
click at [802, 304] on div at bounding box center [893, 291] width 220 height 490
click at [987, 290] on div at bounding box center [893, 291] width 220 height 490
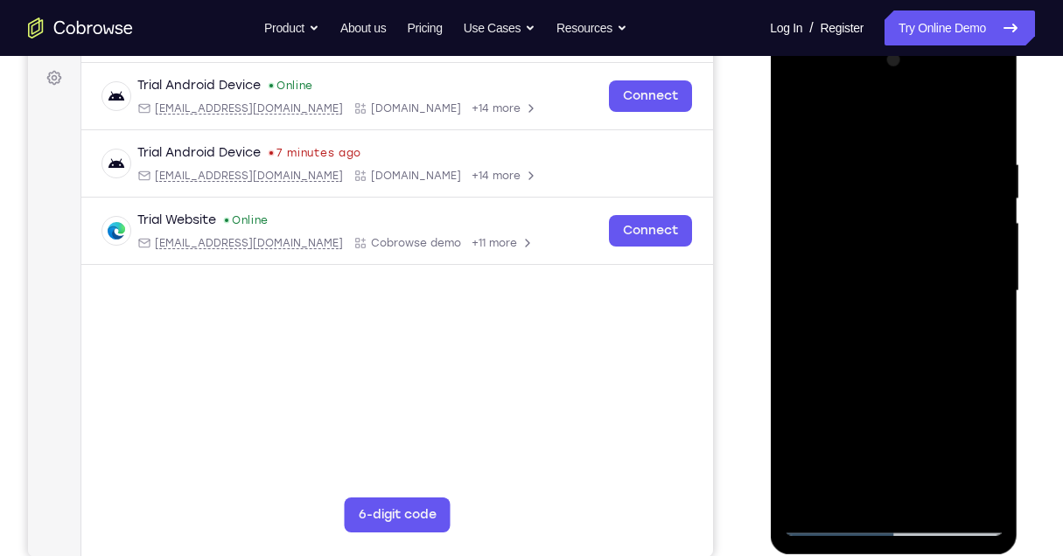
click at [987, 290] on div at bounding box center [893, 291] width 220 height 490
click at [961, 486] on div at bounding box center [893, 291] width 220 height 490
click at [981, 321] on div at bounding box center [893, 291] width 220 height 490
click at [956, 494] on div at bounding box center [893, 291] width 220 height 490
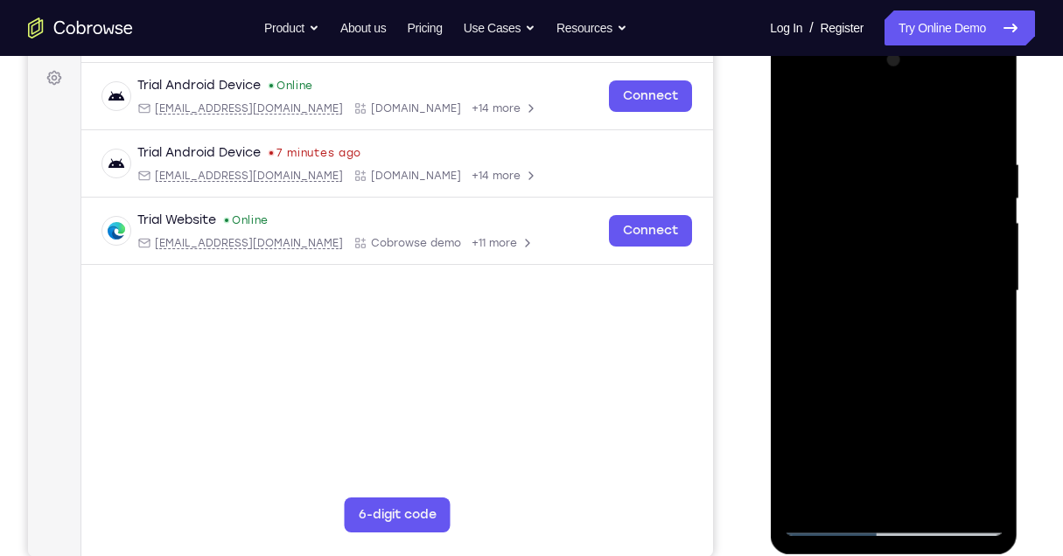
click at [998, 307] on div at bounding box center [893, 291] width 220 height 490
drag, startPoint x: 989, startPoint y: 252, endPoint x: 862, endPoint y: 269, distance: 128.9
click at [862, 269] on div at bounding box center [893, 291] width 220 height 490
drag, startPoint x: 846, startPoint y: 255, endPoint x: 821, endPoint y: 257, distance: 24.6
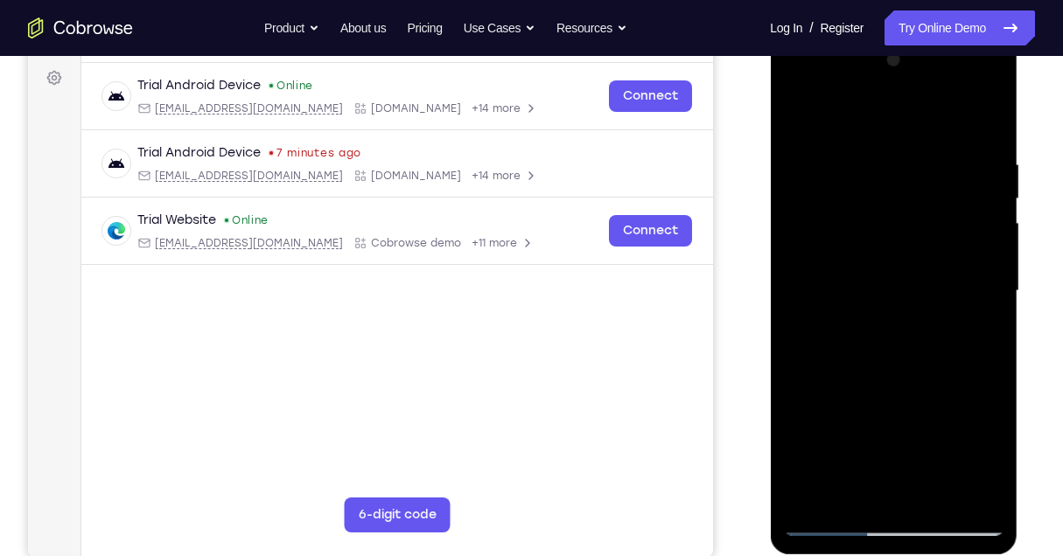
click at [824, 257] on div at bounding box center [893, 291] width 220 height 490
click at [986, 276] on div at bounding box center [893, 291] width 220 height 490
click at [829, 521] on div at bounding box center [893, 291] width 220 height 490
click at [935, 496] on div at bounding box center [893, 291] width 220 height 490
drag, startPoint x: 875, startPoint y: 363, endPoint x: 890, endPoint y: 248, distance: 115.6
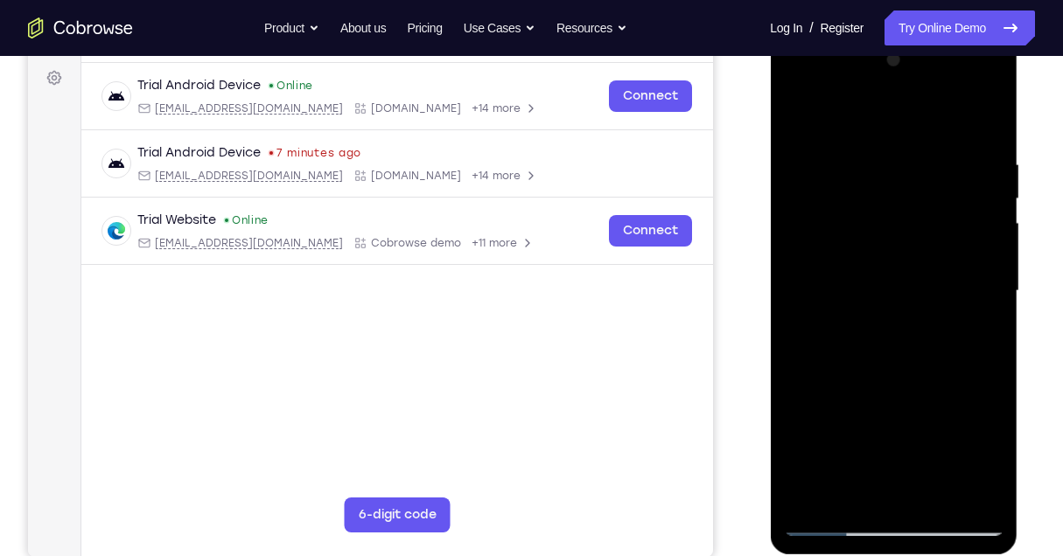
click at [890, 248] on div at bounding box center [893, 291] width 220 height 490
drag, startPoint x: 905, startPoint y: 392, endPoint x: 910, endPoint y: 252, distance: 140.0
click at [910, 252] on div at bounding box center [893, 291] width 220 height 490
drag, startPoint x: 890, startPoint y: 360, endPoint x: 914, endPoint y: 208, distance: 154.2
click at [914, 208] on div at bounding box center [893, 291] width 220 height 490
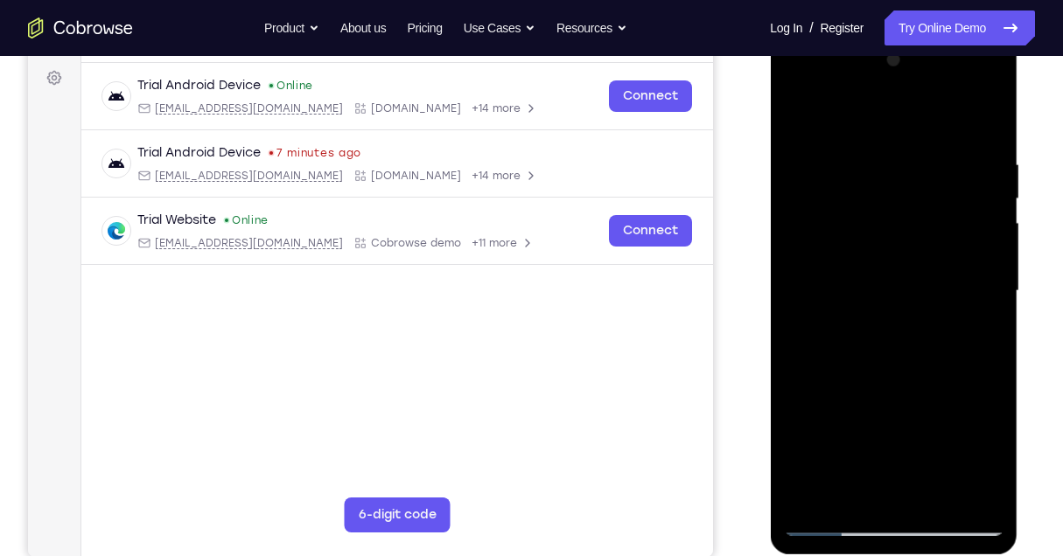
drag, startPoint x: 872, startPoint y: 427, endPoint x: 884, endPoint y: 309, distance: 118.6
click at [884, 309] on div at bounding box center [893, 291] width 220 height 490
drag, startPoint x: 884, startPoint y: 309, endPoint x: 875, endPoint y: 489, distance: 180.4
click at [875, 489] on div at bounding box center [893, 291] width 220 height 490
drag, startPoint x: 871, startPoint y: 321, endPoint x: 863, endPoint y: 438, distance: 117.5
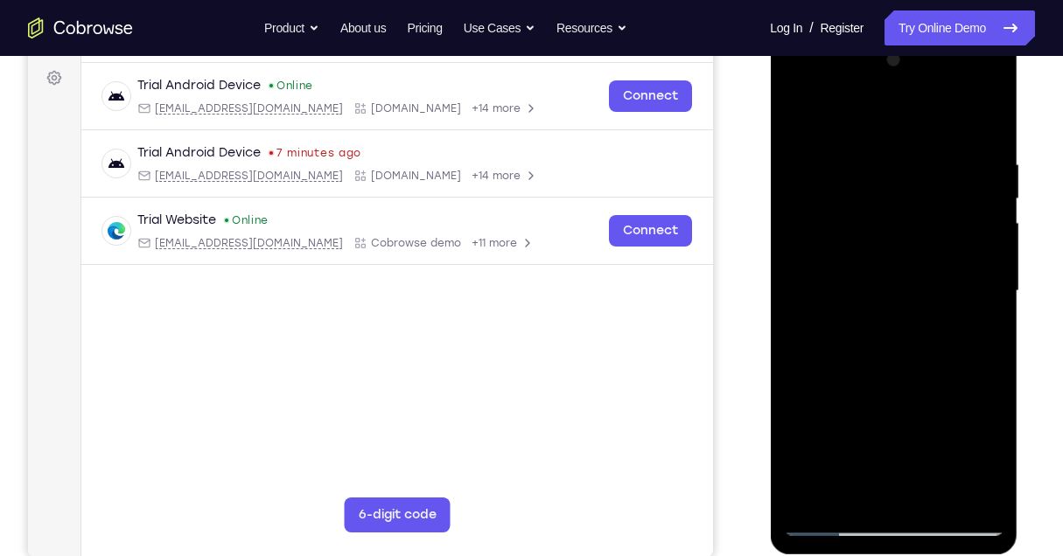
click at [863, 438] on div at bounding box center [893, 291] width 220 height 490
click at [874, 301] on div at bounding box center [893, 291] width 220 height 490
click at [972, 339] on div at bounding box center [893, 291] width 220 height 490
click at [797, 115] on div at bounding box center [893, 291] width 220 height 490
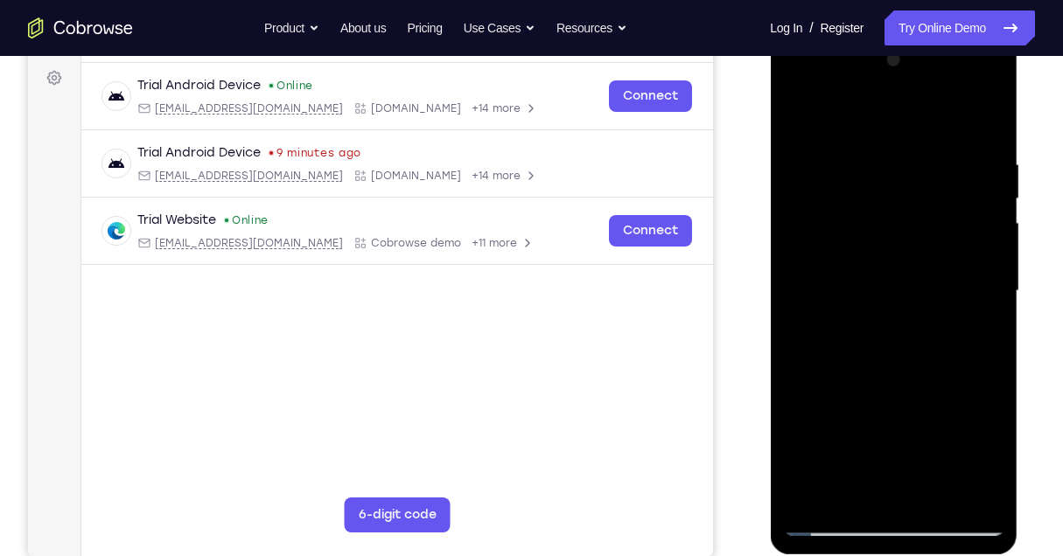
drag, startPoint x: 882, startPoint y: 416, endPoint x: 883, endPoint y: 484, distance: 68.2
click at [883, 500] on div at bounding box center [893, 291] width 220 height 490
drag, startPoint x: 909, startPoint y: 393, endPoint x: 900, endPoint y: 454, distance: 61.9
click at [900, 454] on div at bounding box center [893, 291] width 220 height 490
click at [884, 270] on div at bounding box center [893, 291] width 220 height 490
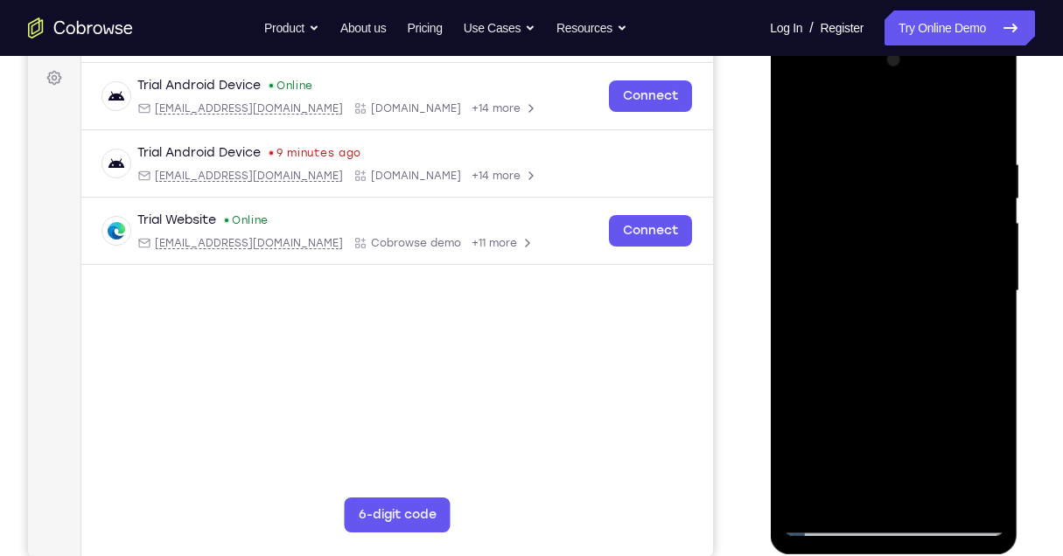
click at [799, 118] on div at bounding box center [893, 291] width 220 height 490
click at [873, 304] on div at bounding box center [893, 291] width 220 height 490
click at [975, 333] on div at bounding box center [893, 291] width 220 height 490
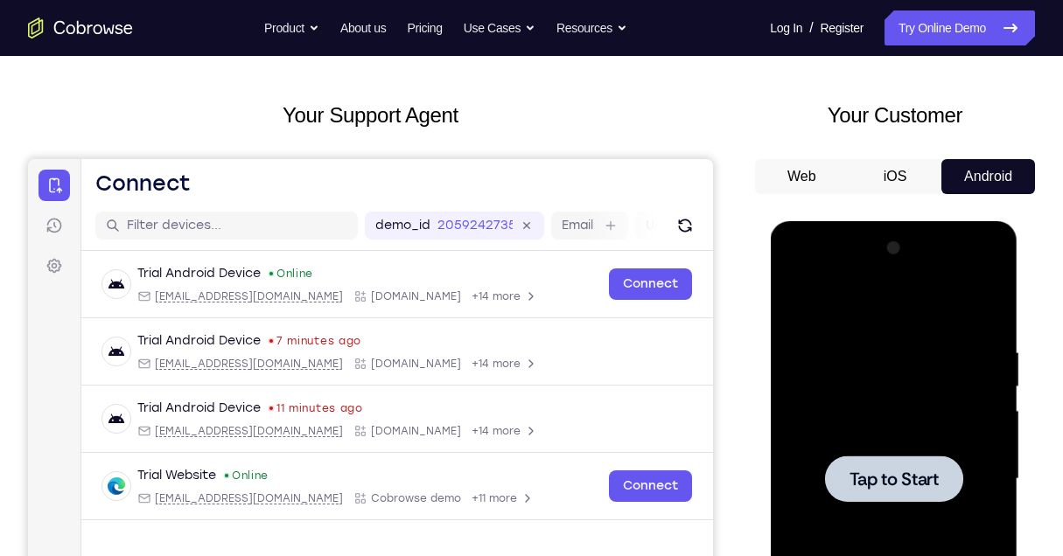
scroll to position [0, 0]
